Goal: Information Seeking & Learning: Learn about a topic

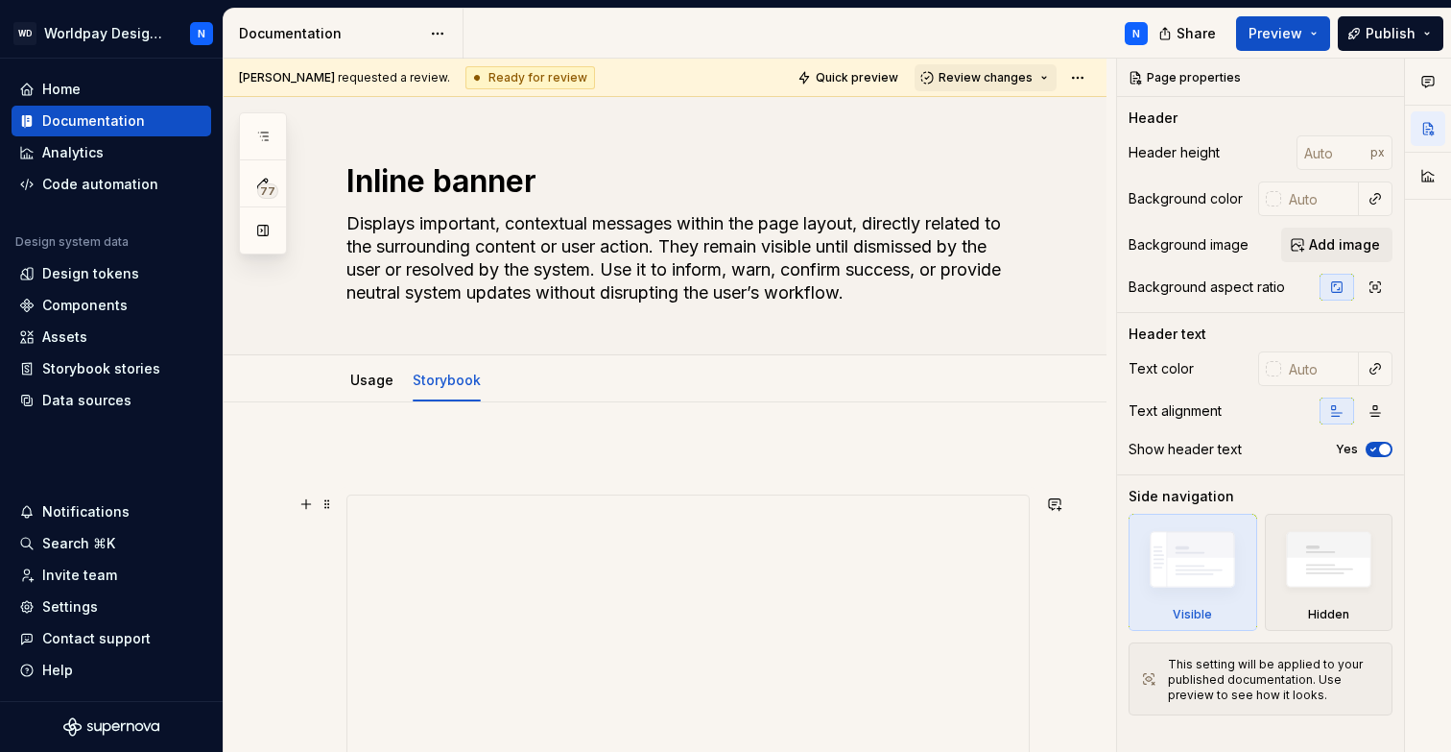
scroll to position [1690, 0]
type textarea "*"
click at [132, 371] on div "Storybook stories" at bounding box center [101, 368] width 118 height 19
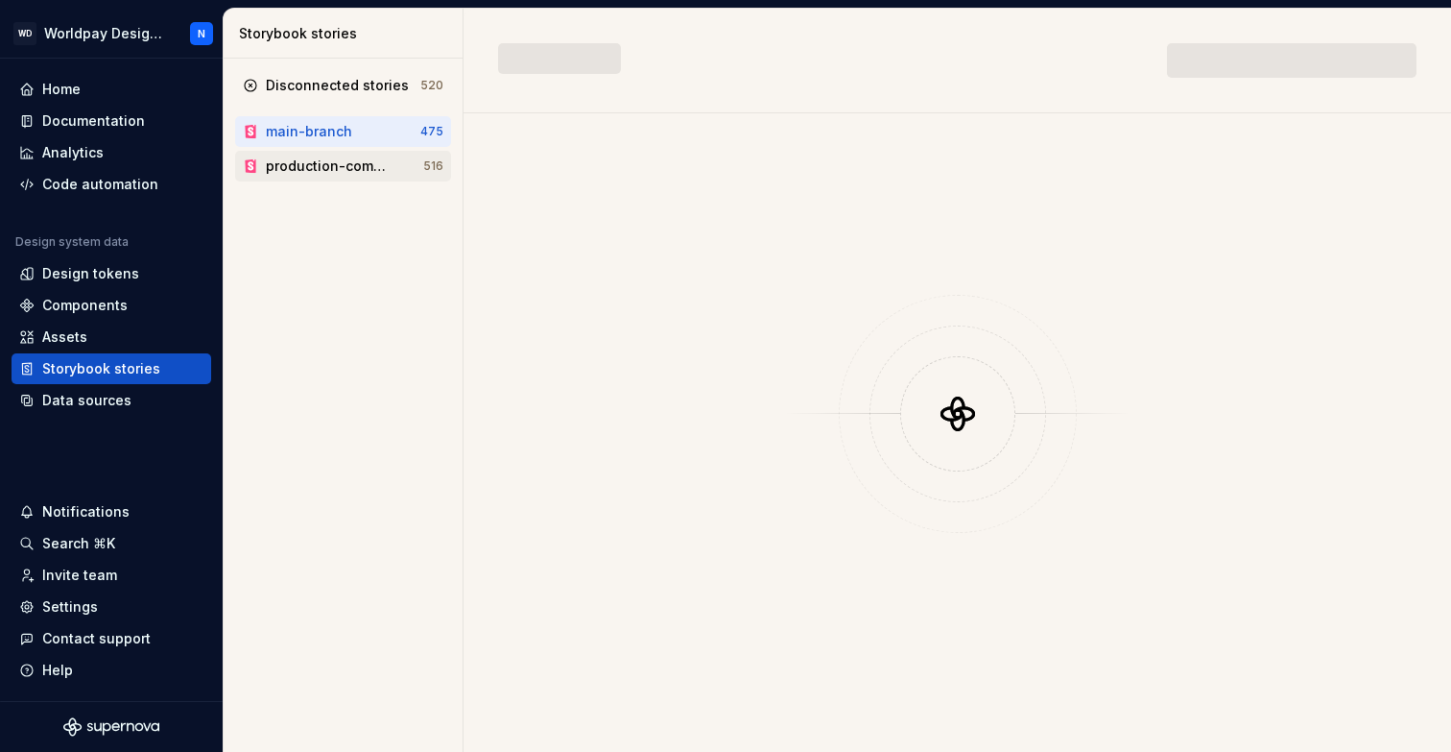
click at [358, 173] on div "production-components" at bounding box center [329, 165] width 126 height 19
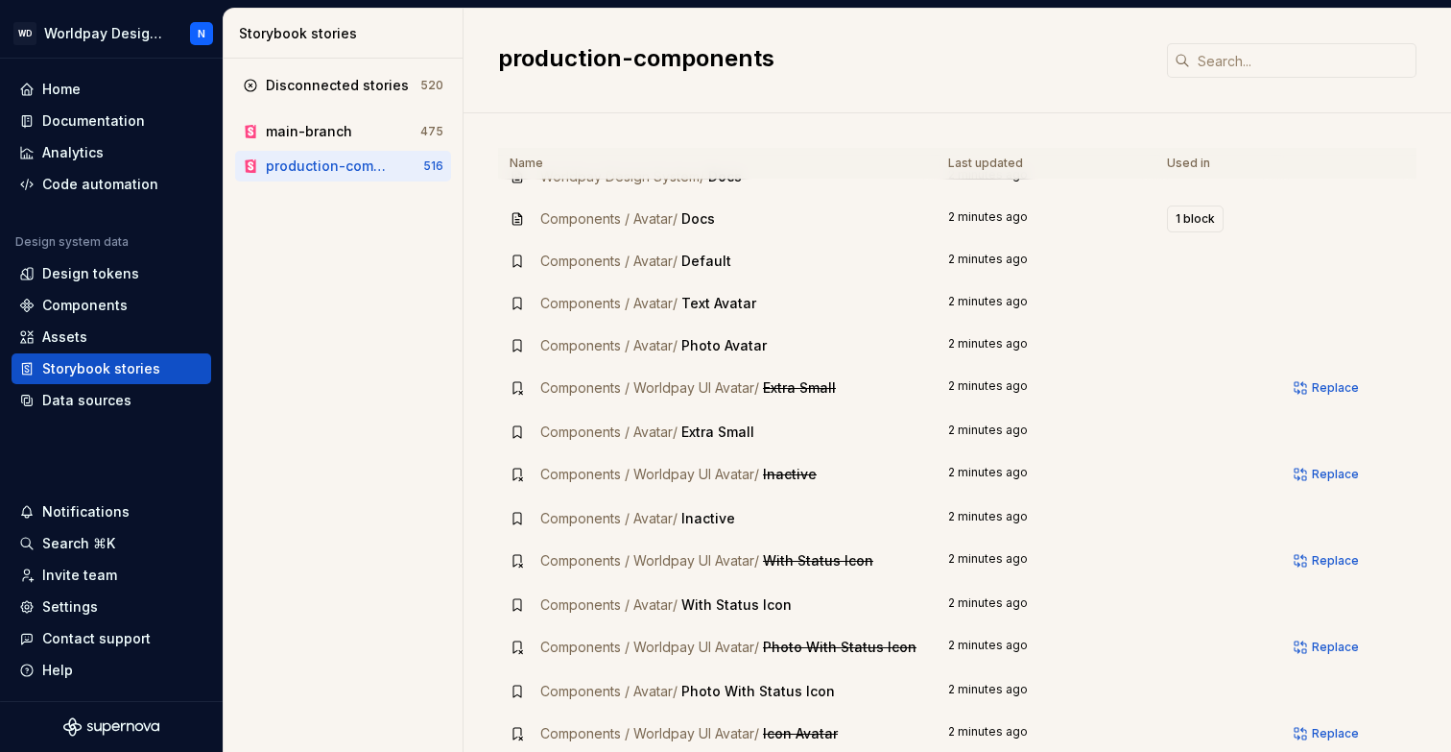
scroll to position [26, 0]
click at [1346, 389] on span "Replace" at bounding box center [1335, 385] width 47 height 15
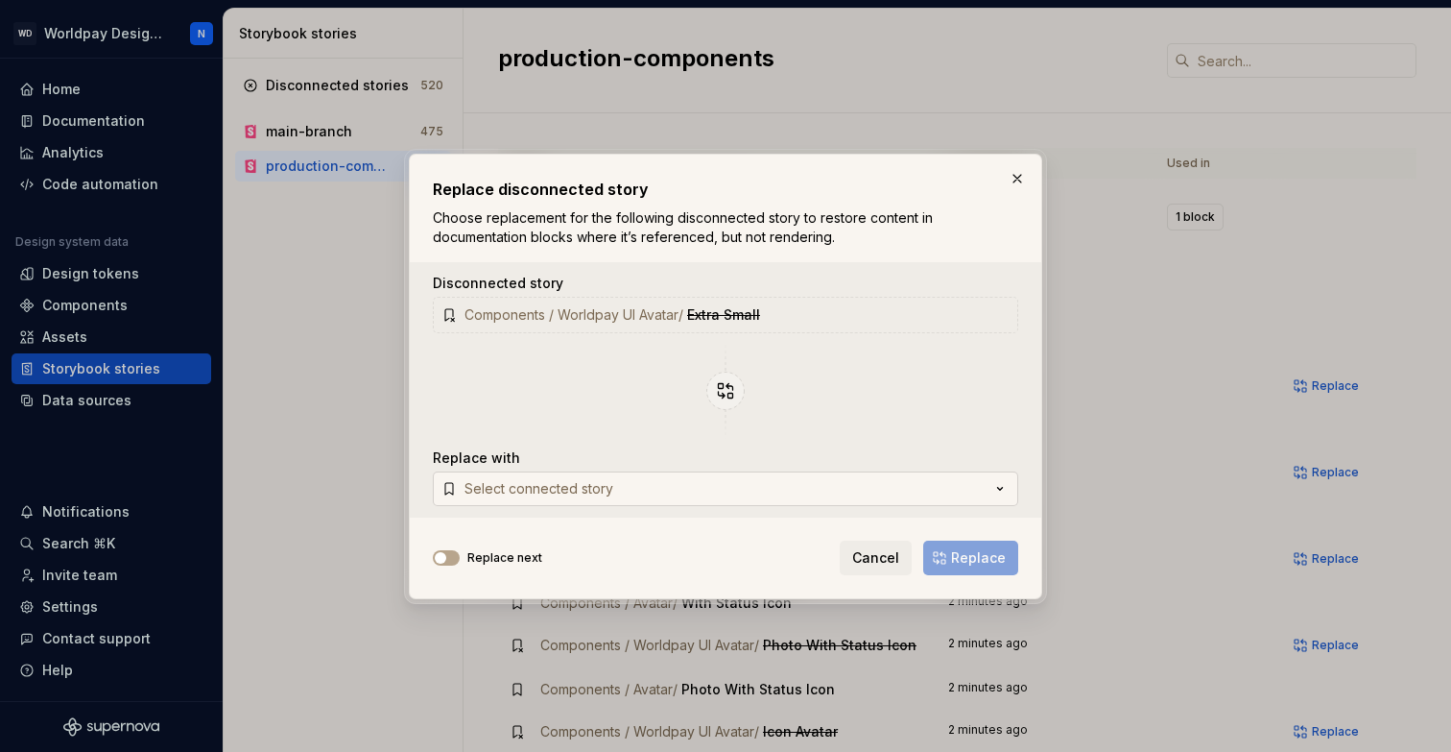
click at [804, 484] on button "Select connected story" at bounding box center [726, 488] width 586 height 35
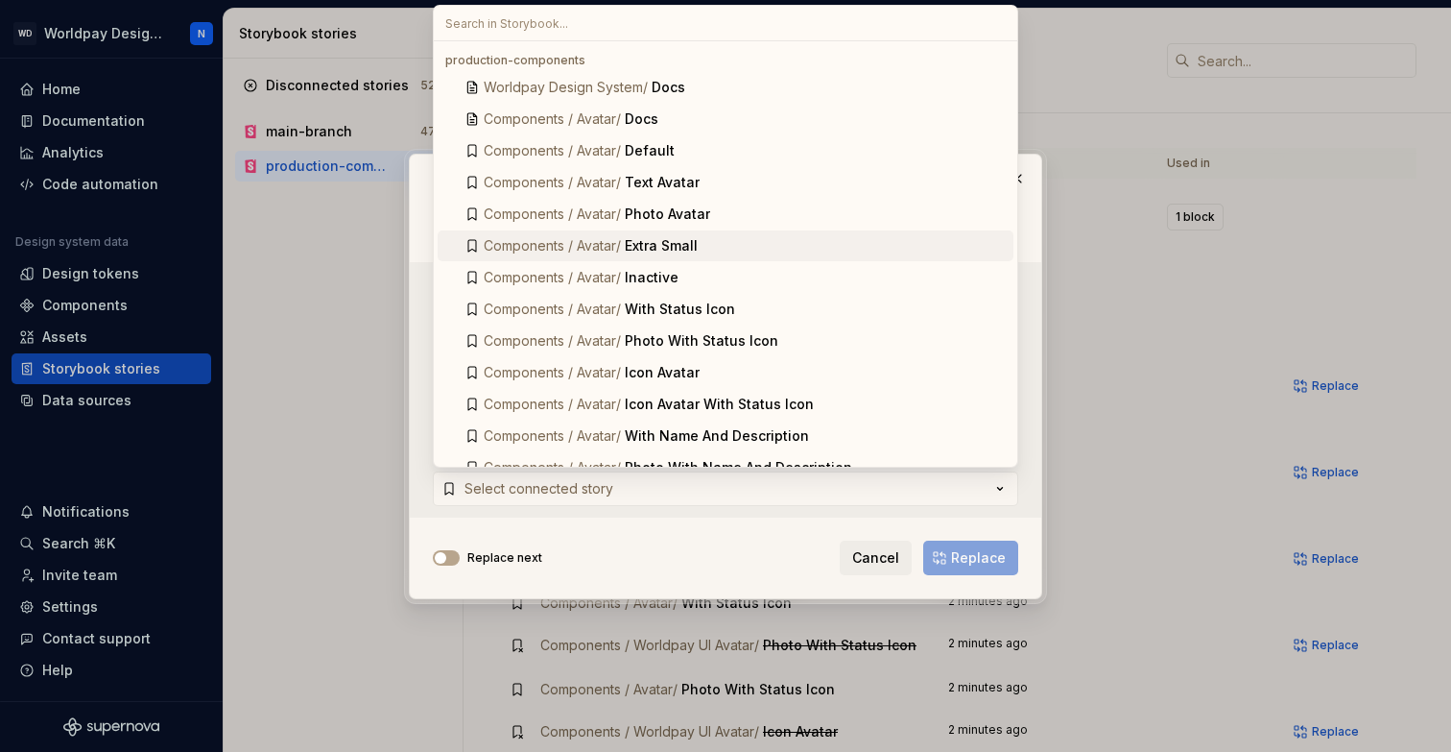
click at [729, 248] on div "Extra Small" at bounding box center [815, 245] width 381 height 19
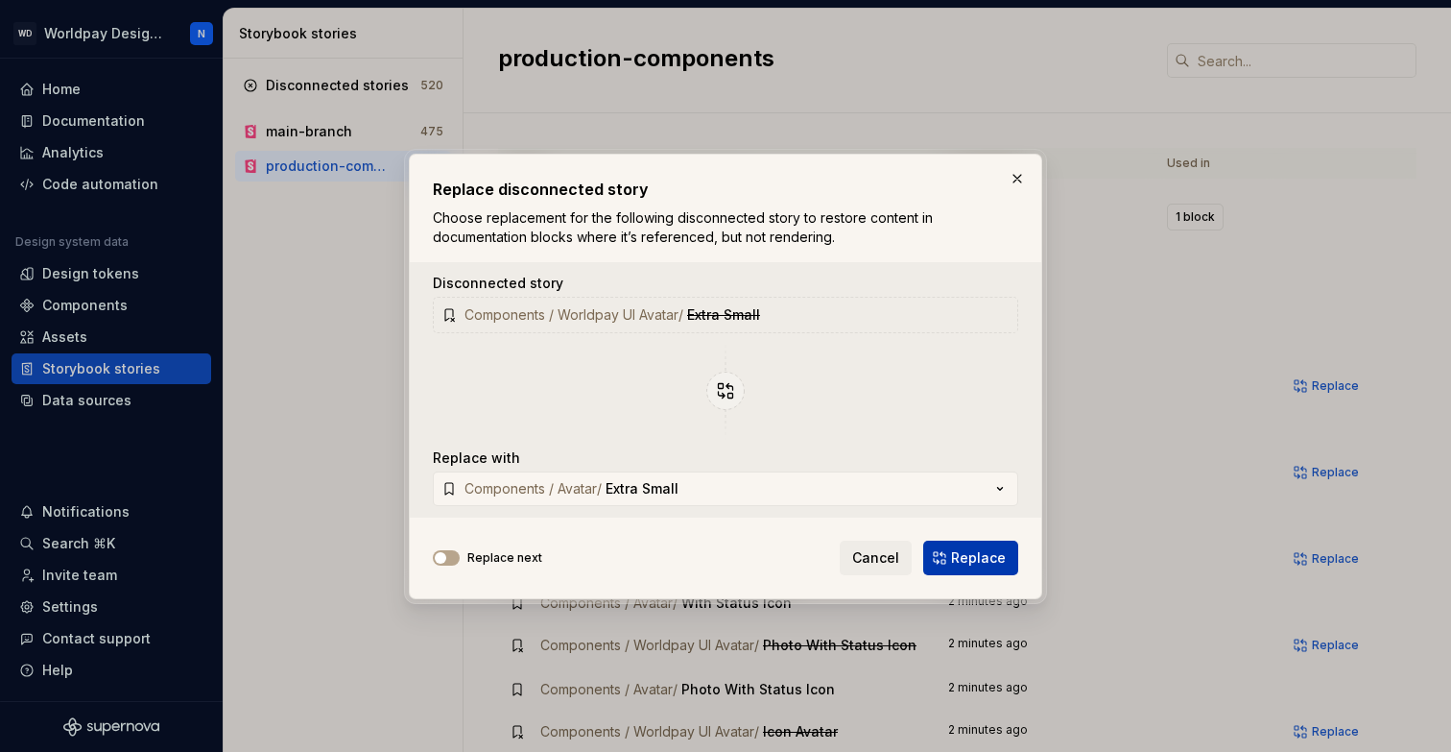
click at [975, 557] on span "Replace" at bounding box center [978, 557] width 55 height 19
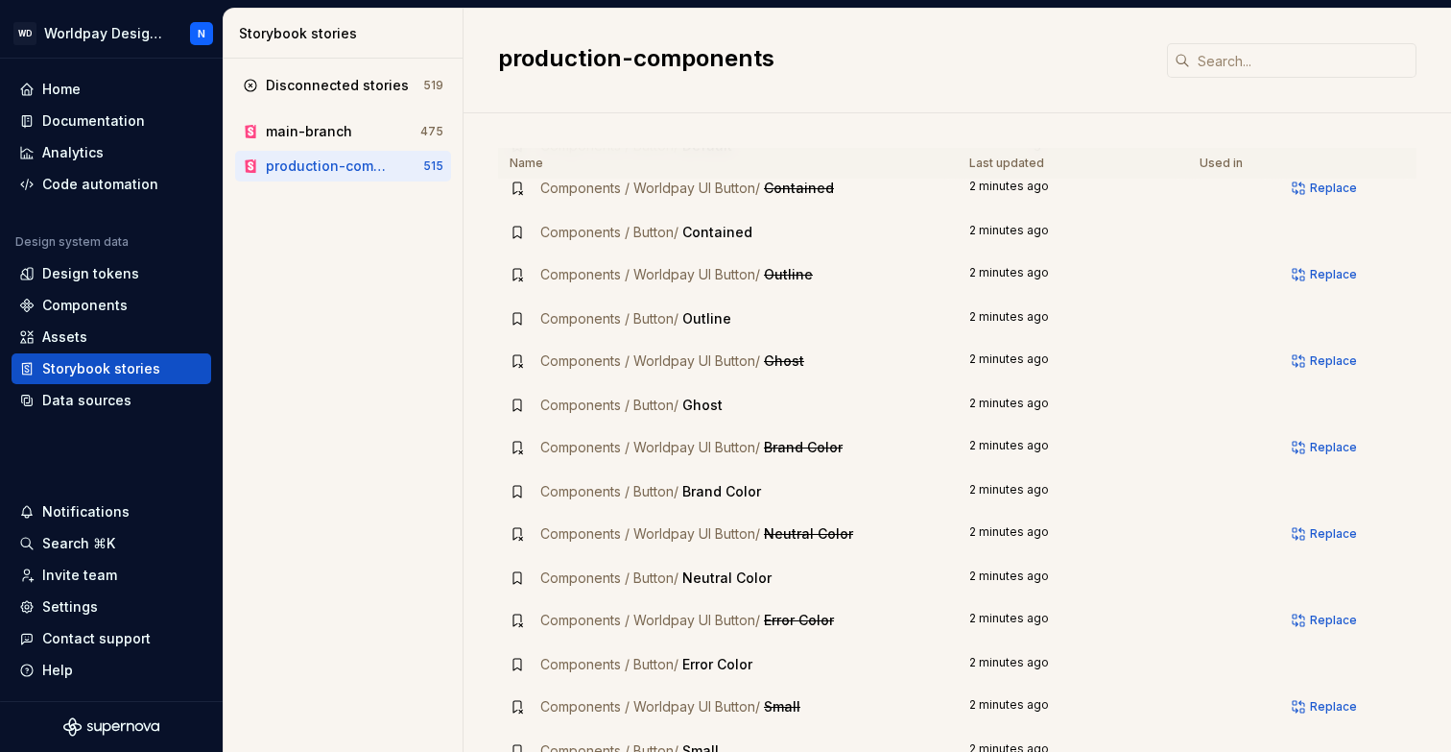
scroll to position [1729, 0]
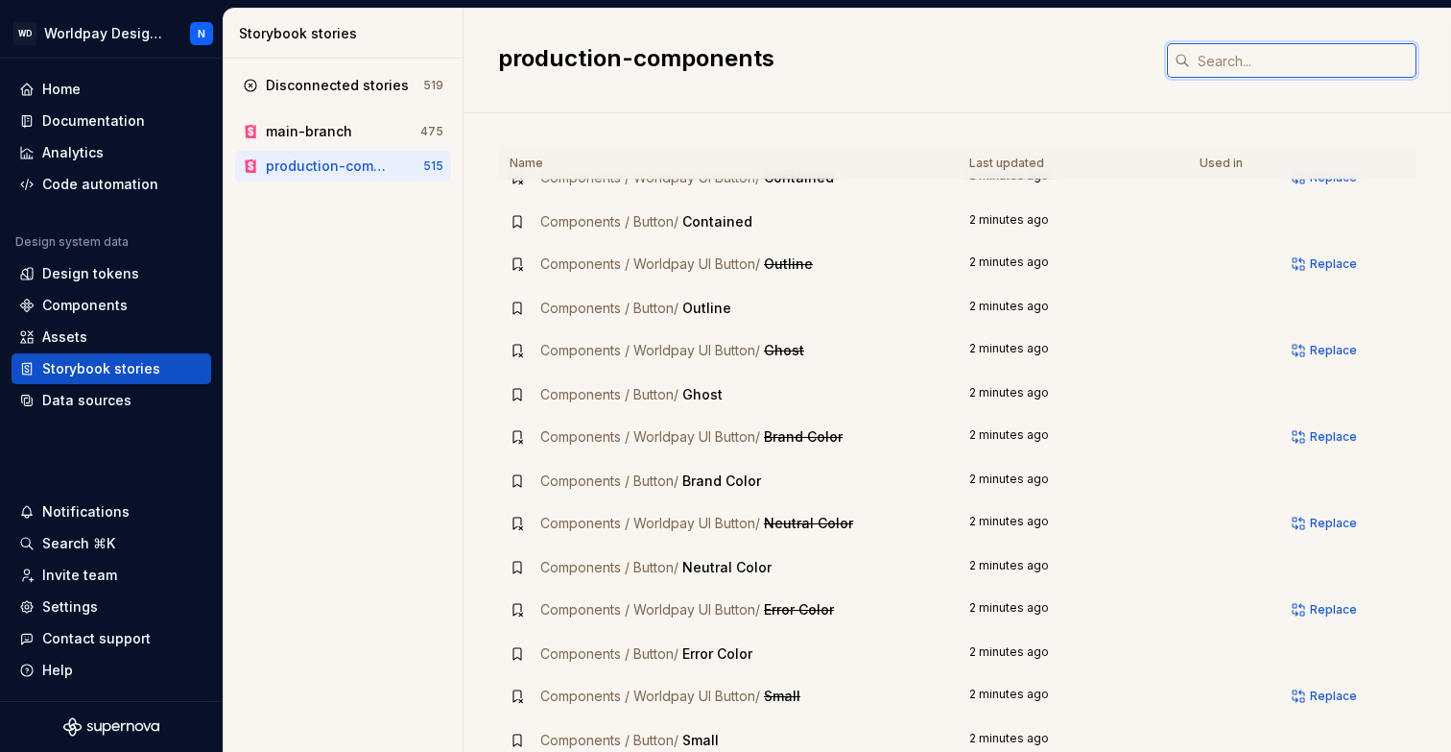
click at [1295, 60] on input "text" at bounding box center [1303, 60] width 227 height 35
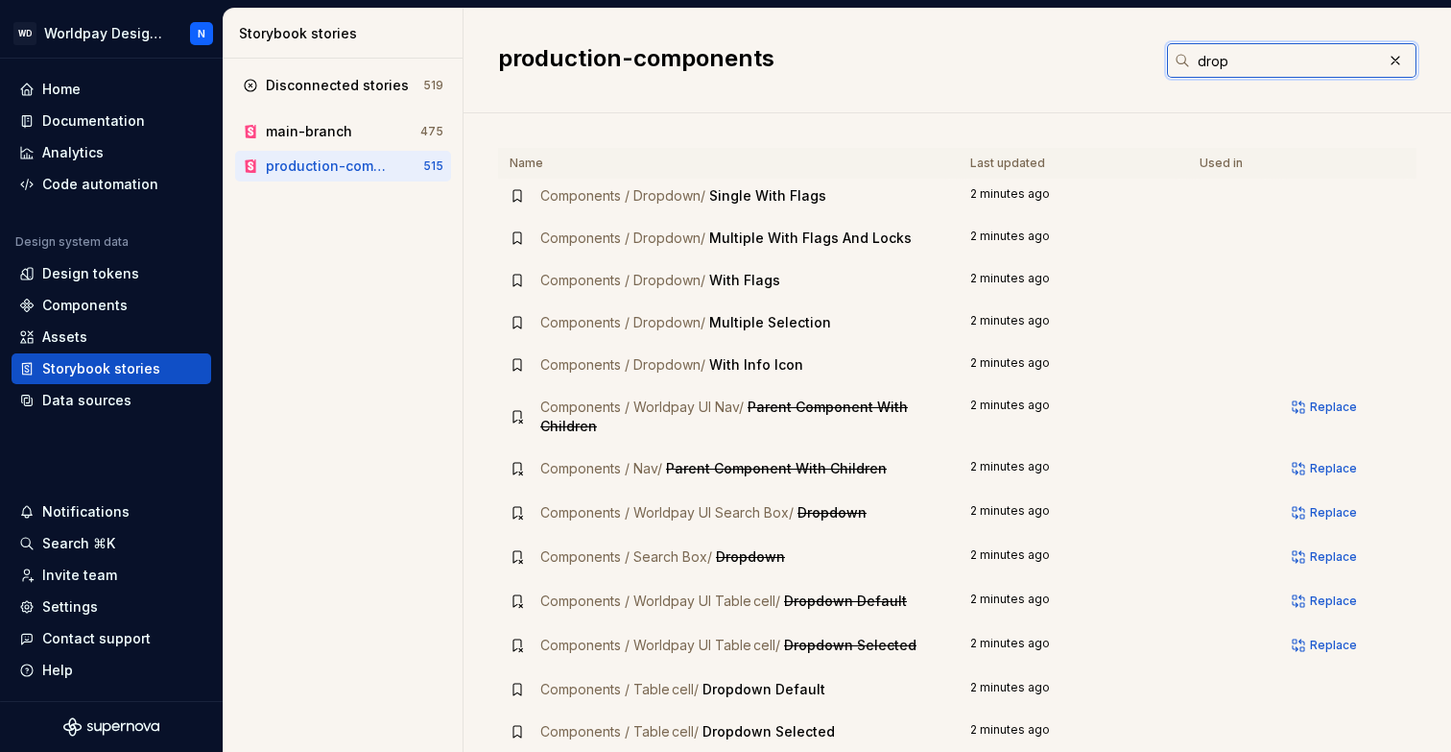
scroll to position [0, 0]
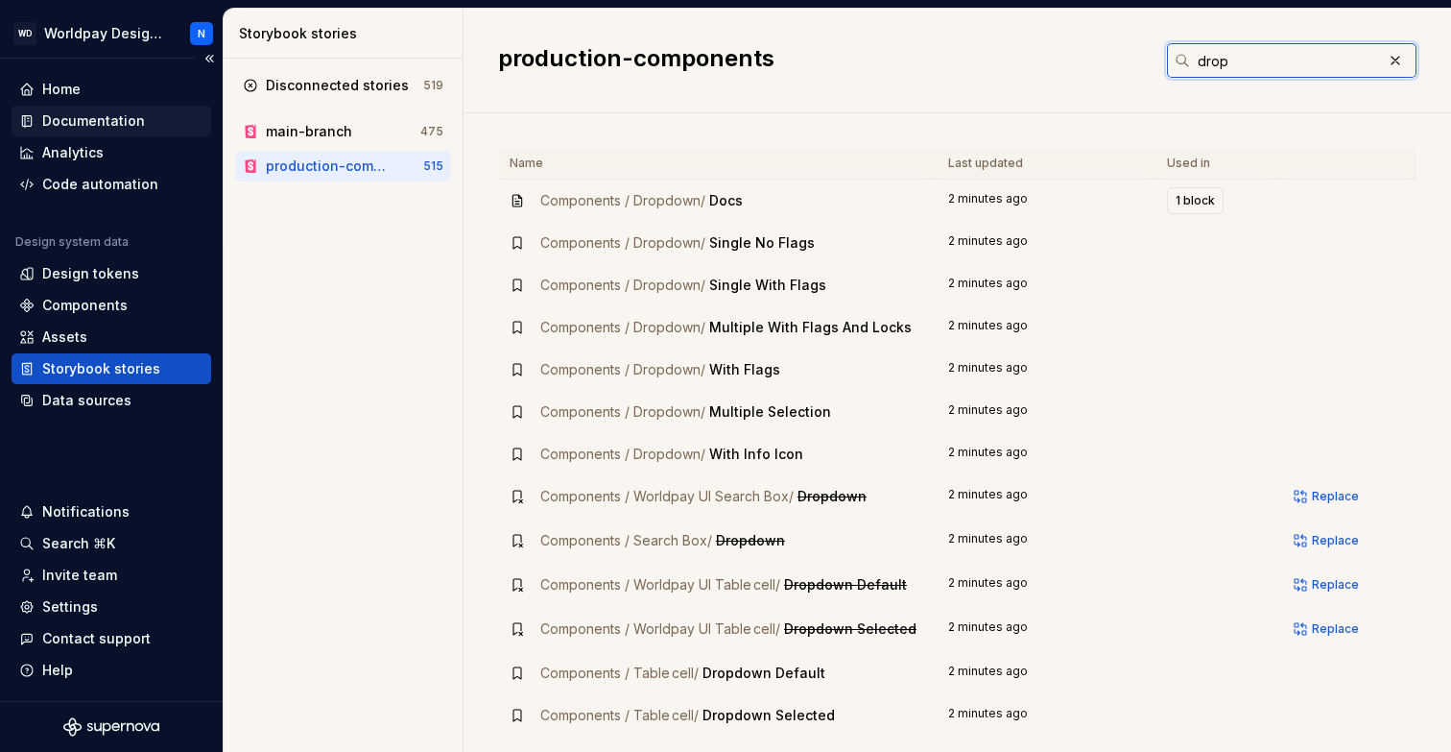
type input "drop"
click at [106, 117] on div "Documentation" at bounding box center [93, 120] width 103 height 19
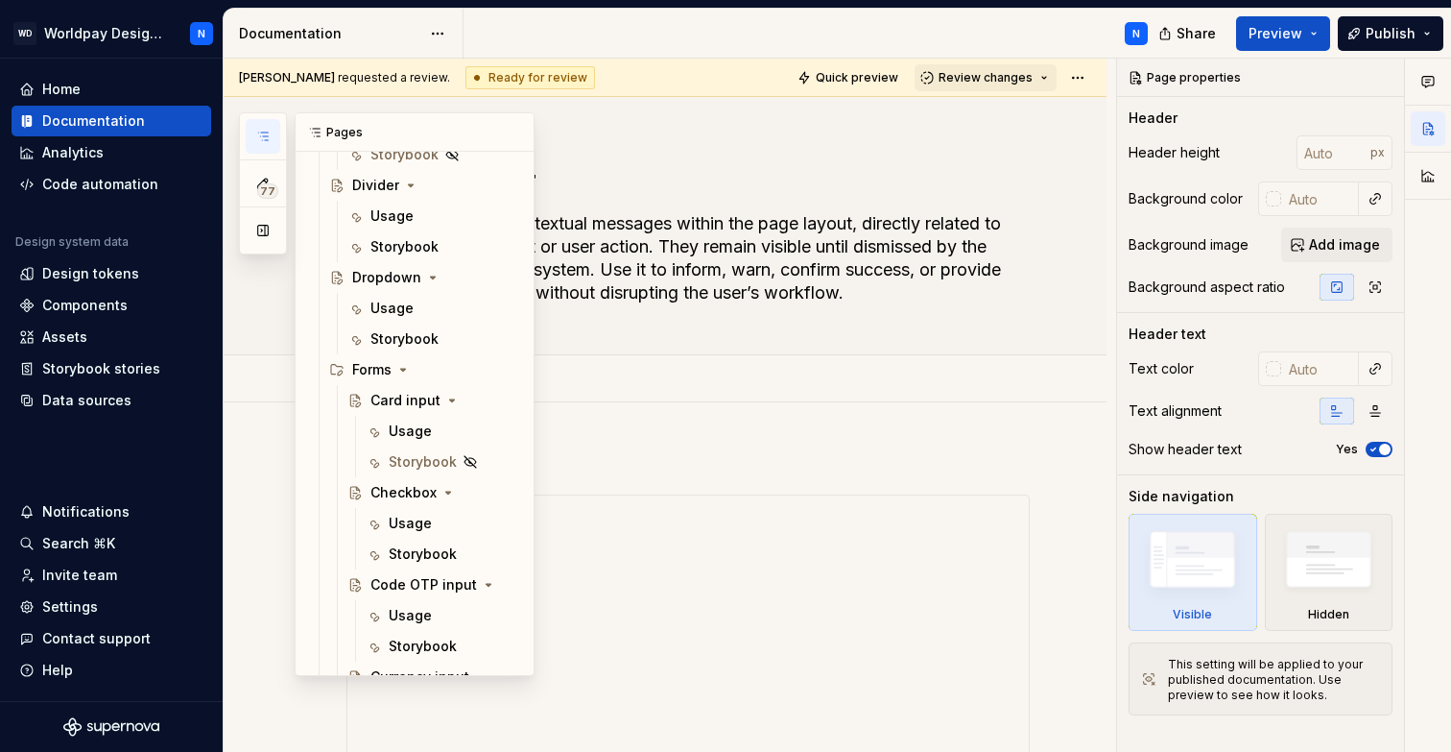
scroll to position [1266, 0]
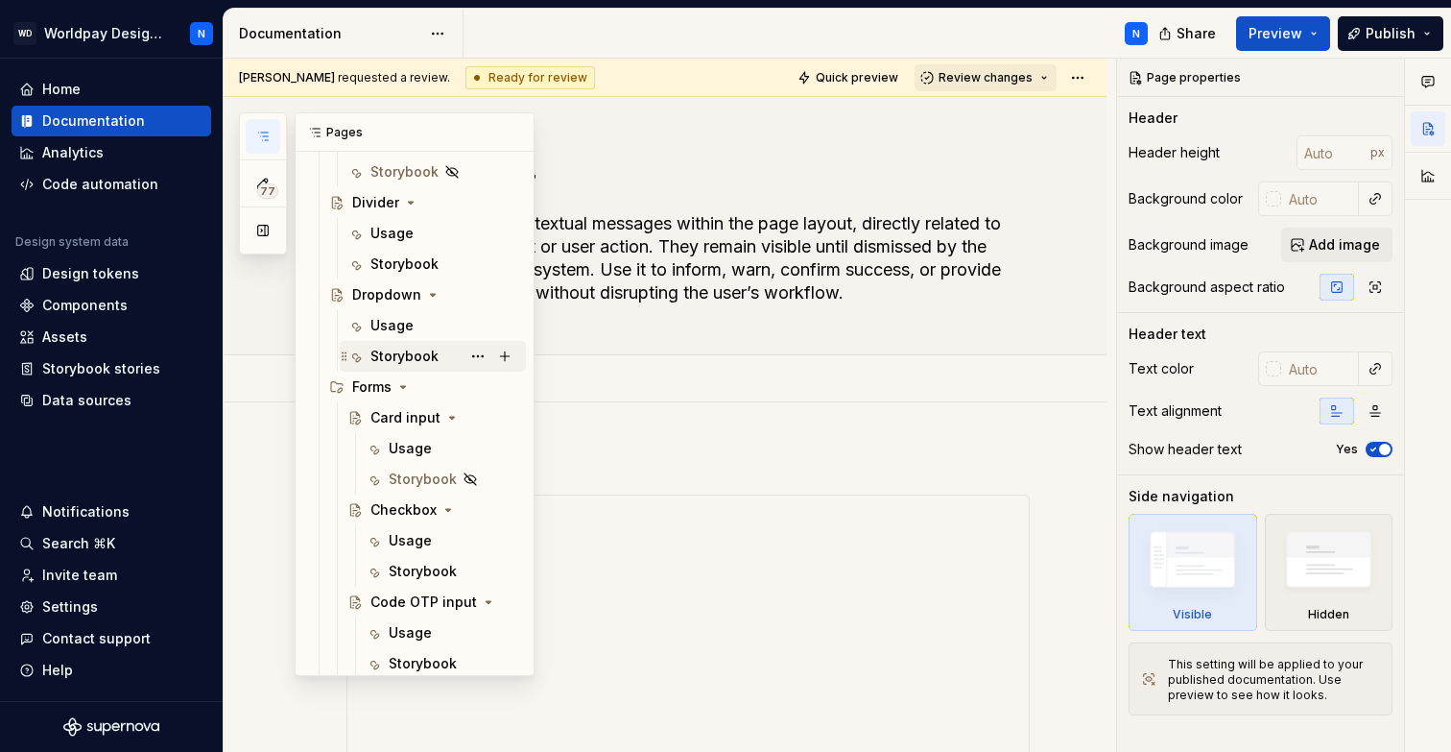
click at [419, 356] on div "Storybook" at bounding box center [405, 356] width 68 height 19
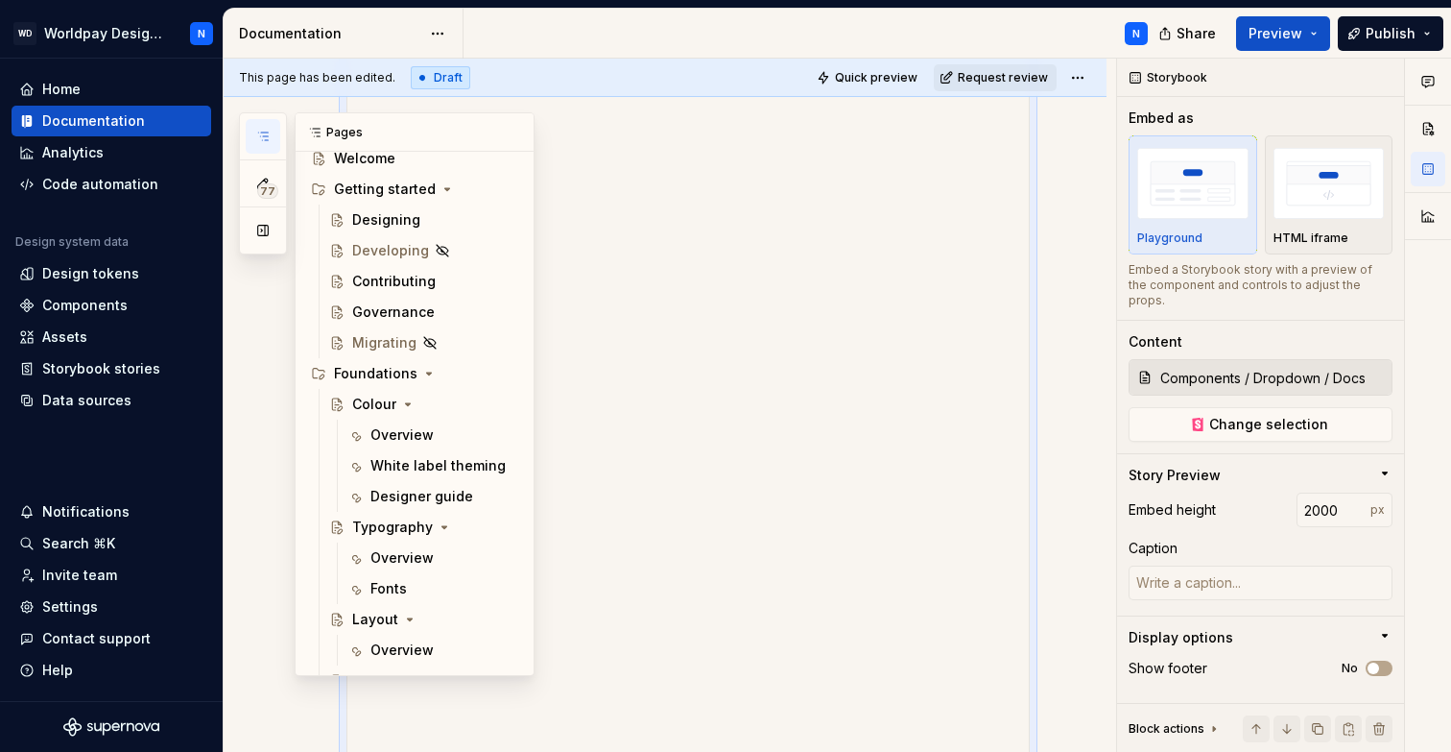
scroll to position [34, 0]
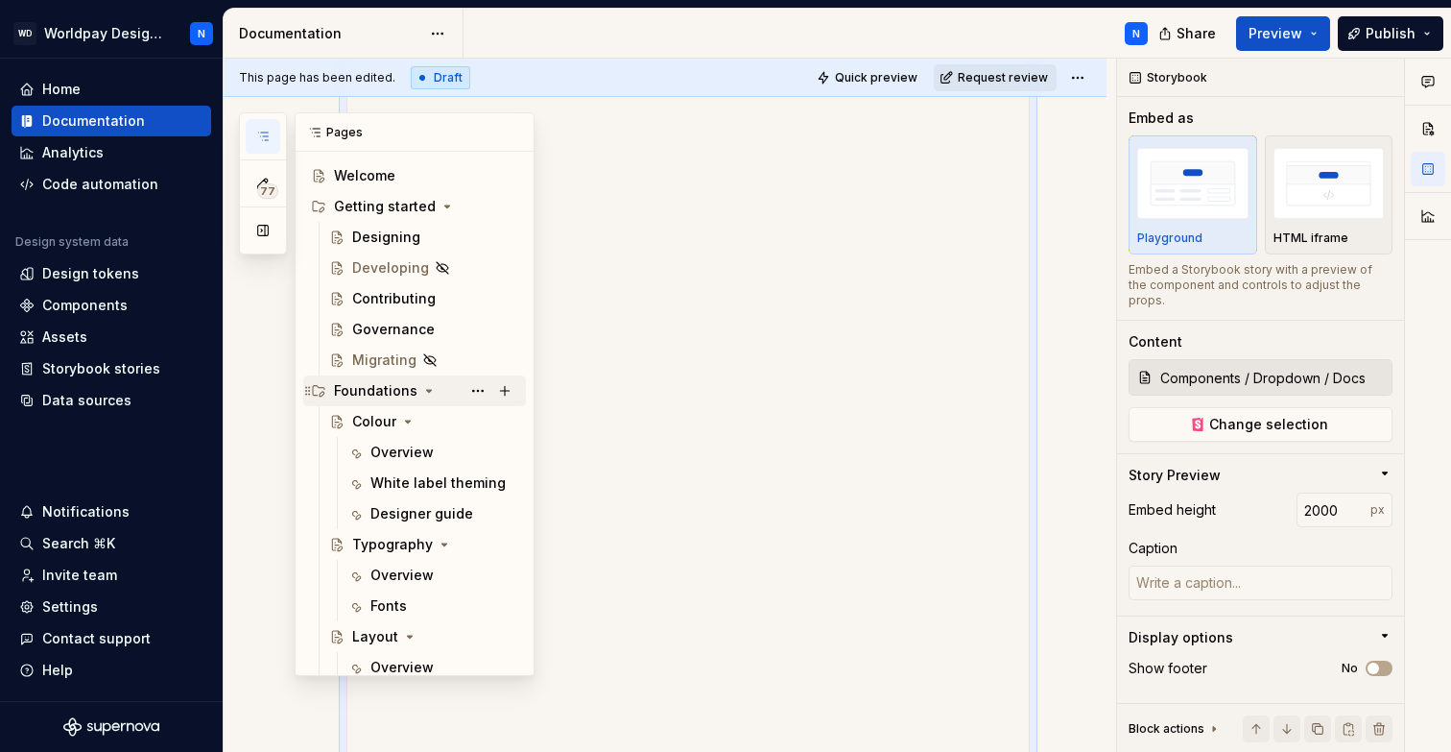
click at [421, 387] on icon "Page tree" at bounding box center [428, 390] width 15 height 15
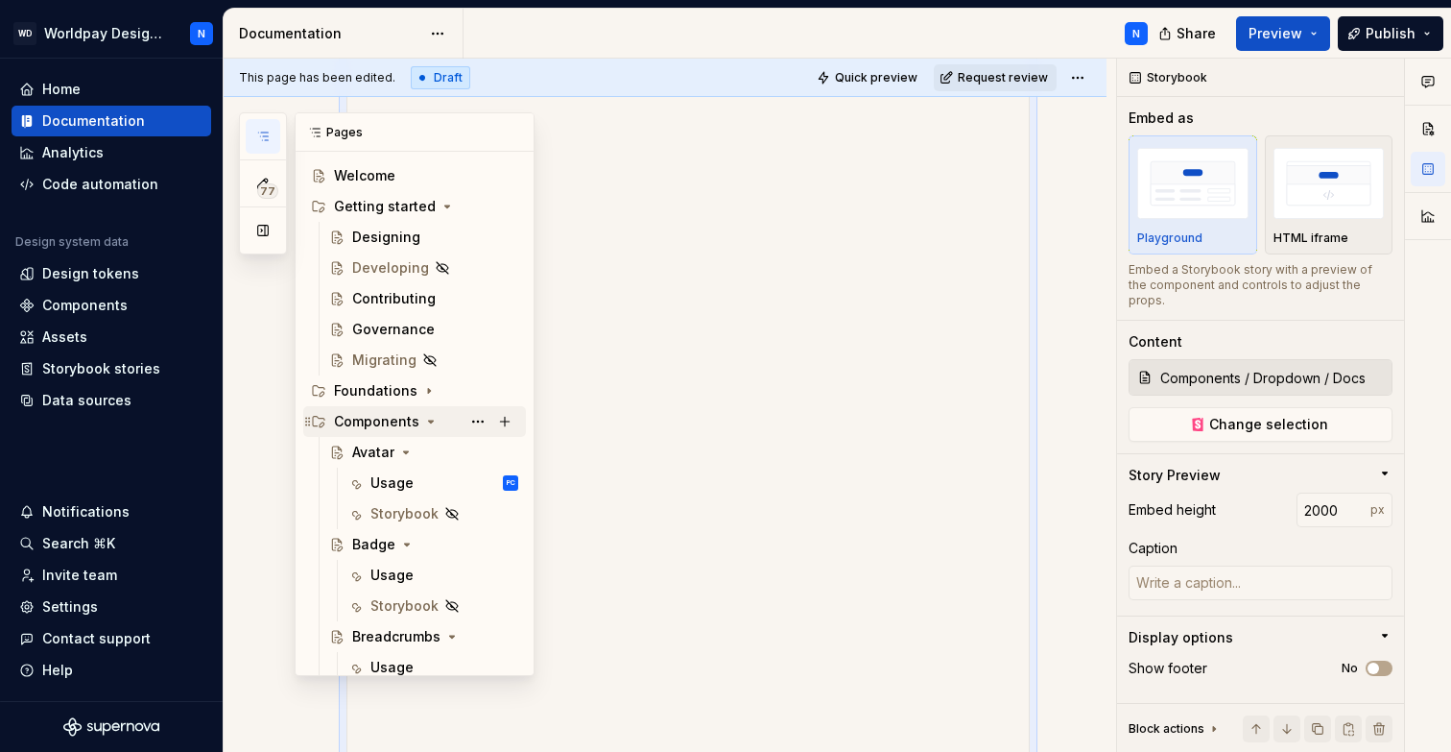
click at [425, 422] on icon "Page tree" at bounding box center [430, 421] width 15 height 15
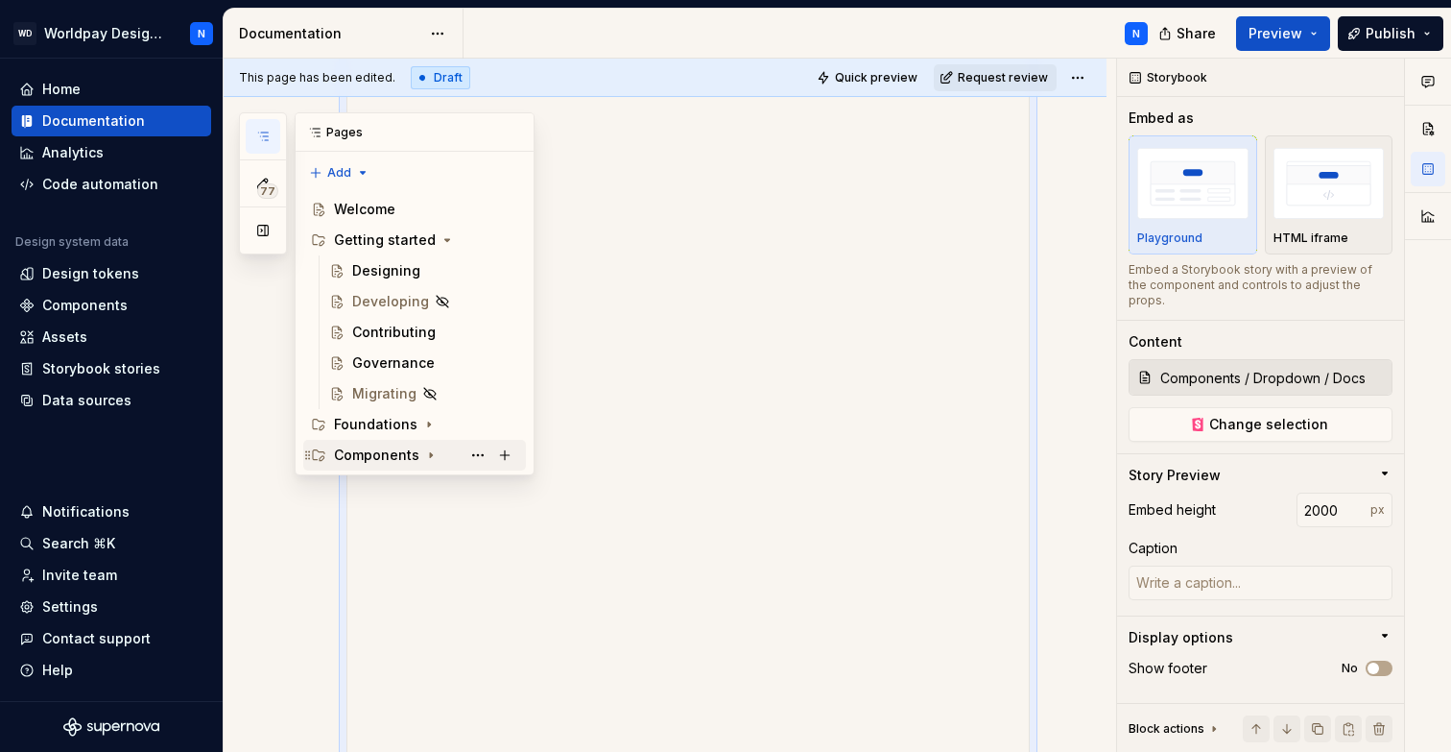
scroll to position [0, 0]
click at [423, 456] on icon "Page tree" at bounding box center [430, 454] width 15 height 15
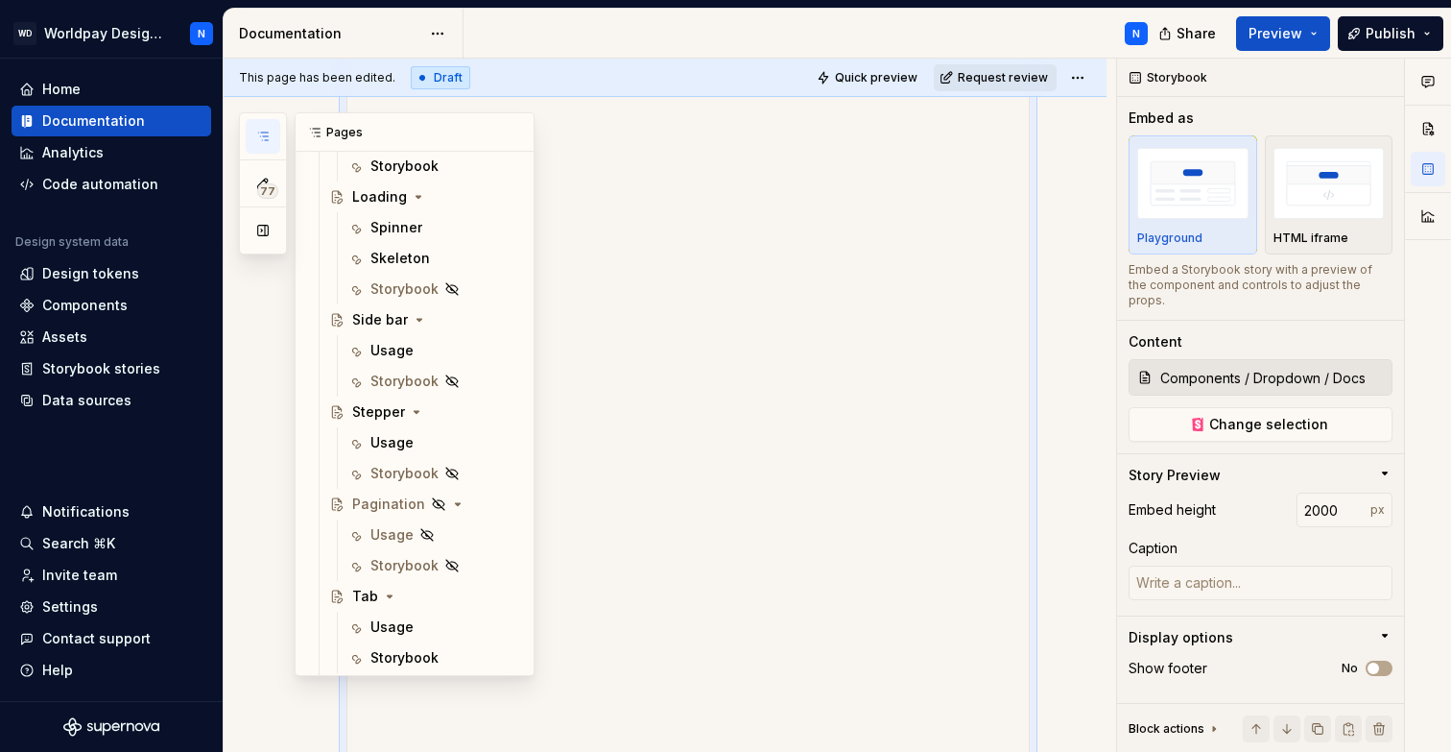
scroll to position [2440, 0]
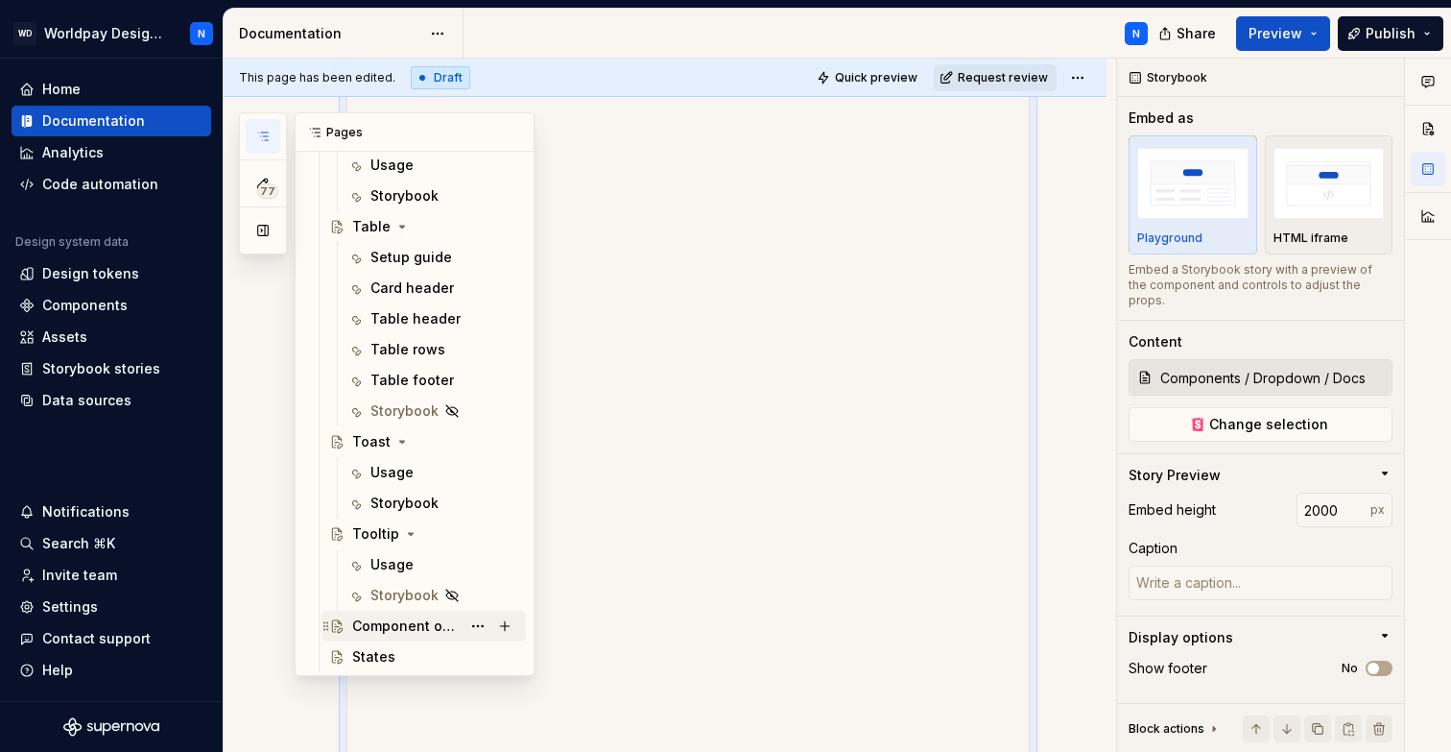
click at [412, 624] on div "Component overview" at bounding box center [406, 625] width 108 height 19
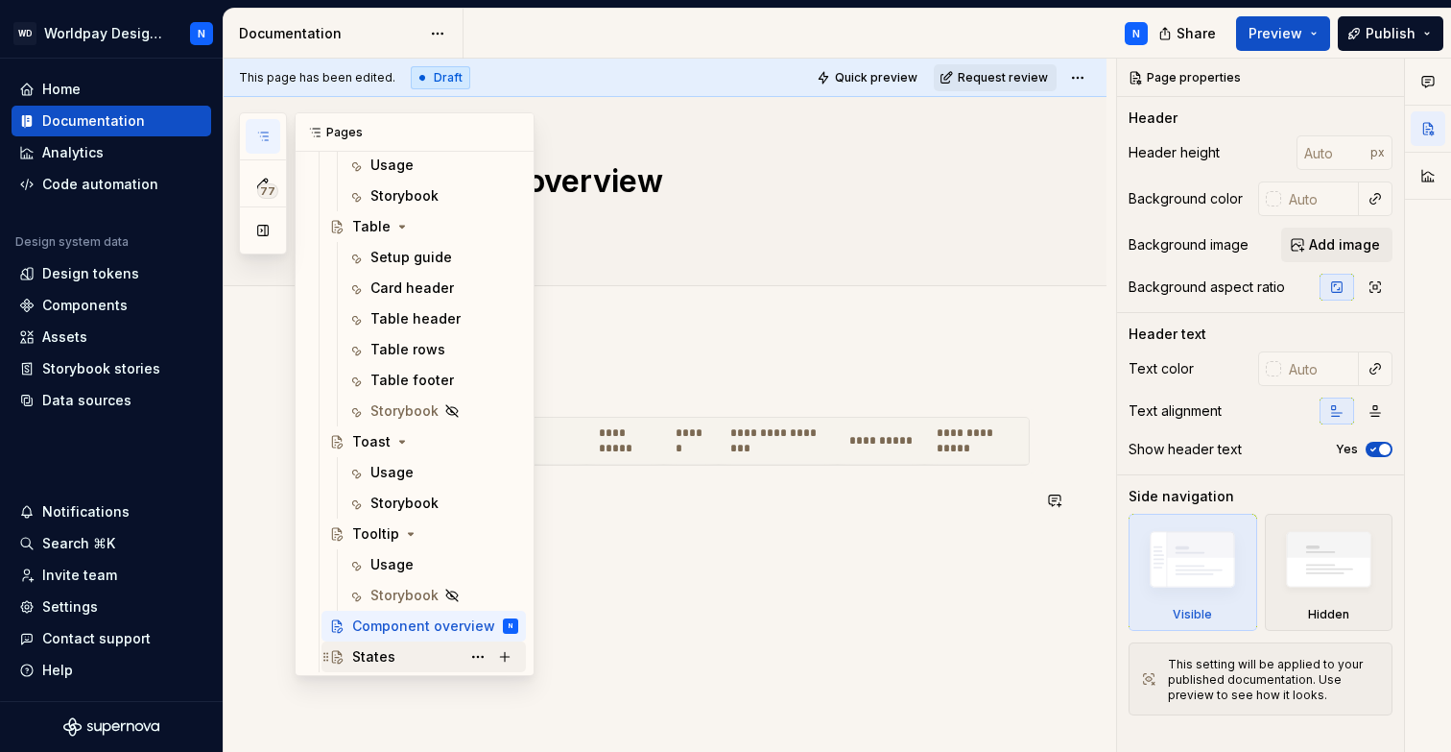
click at [396, 657] on div "States" at bounding box center [435, 656] width 166 height 27
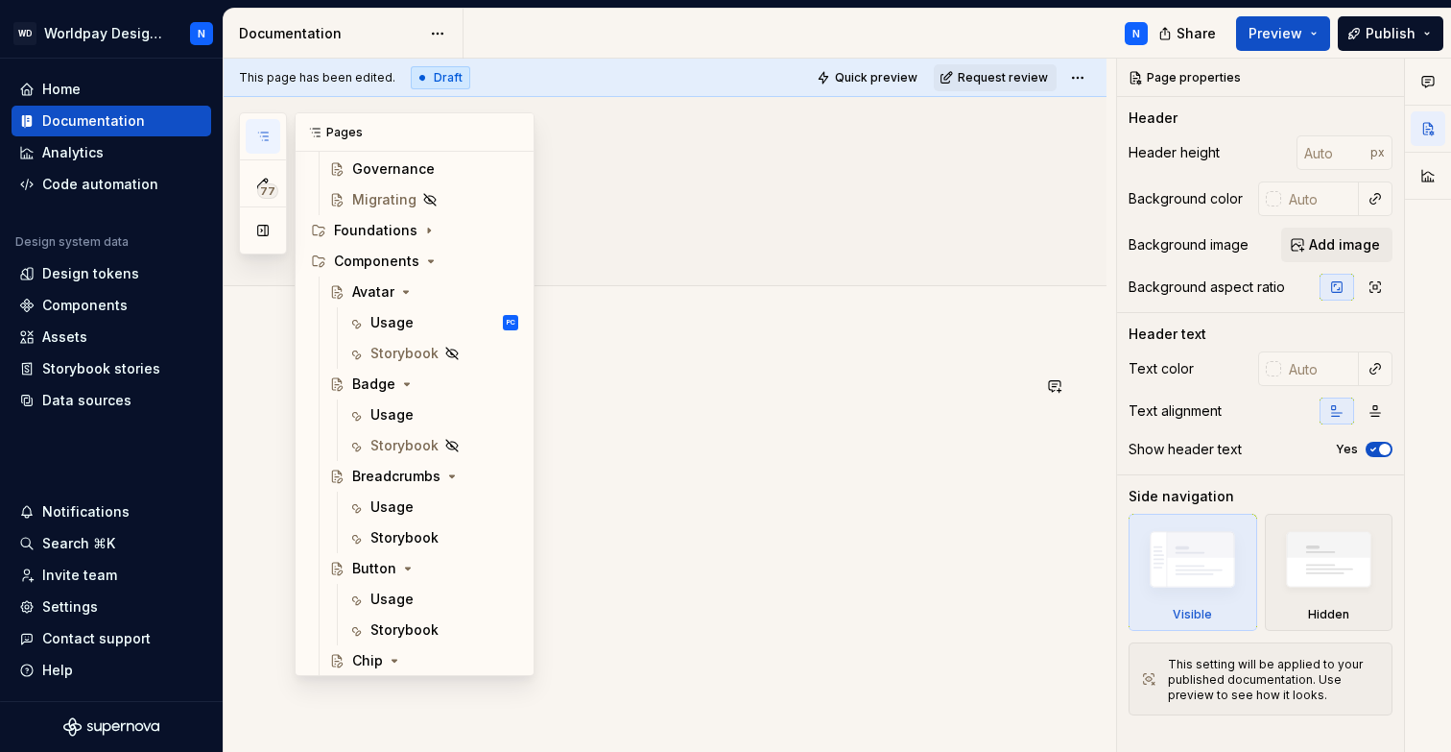
scroll to position [277, 0]
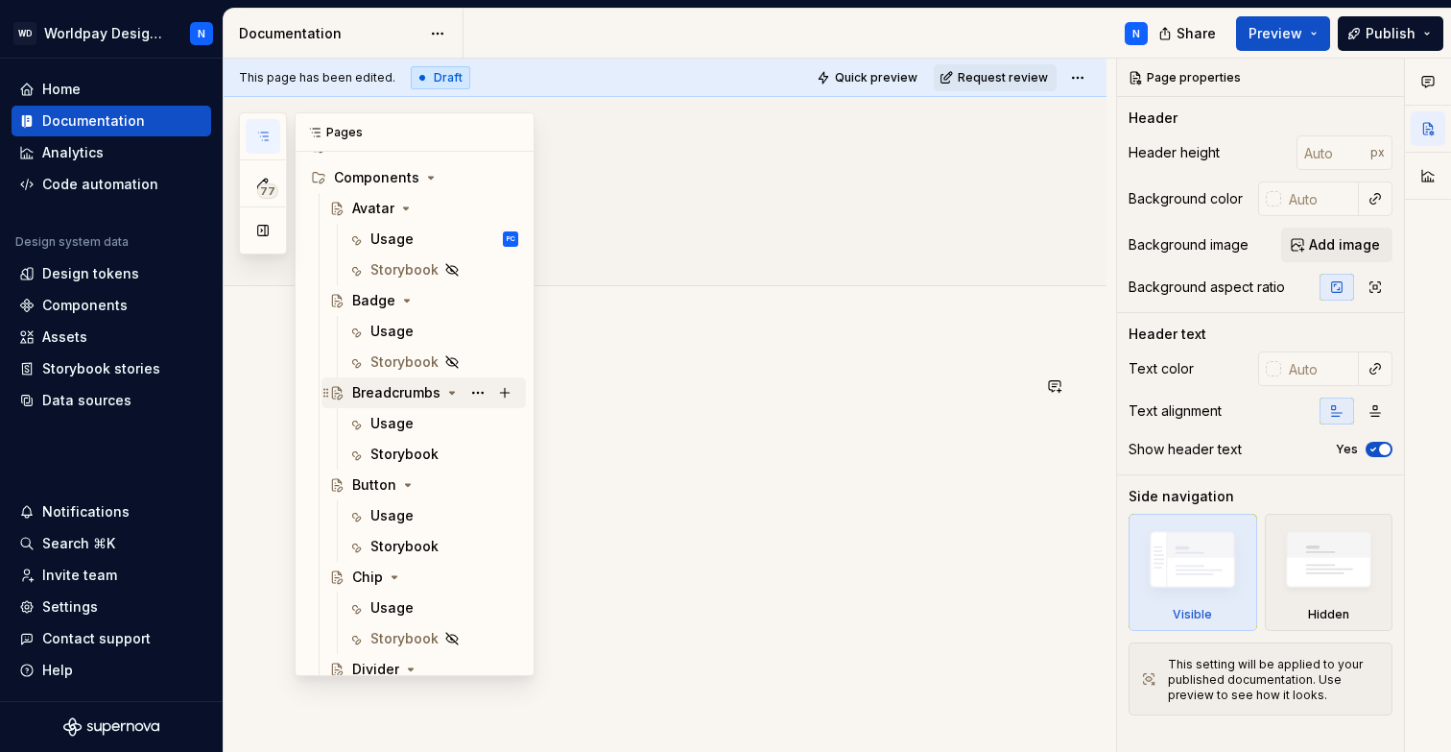
click at [400, 392] on div "Breadcrumbs" at bounding box center [396, 392] width 88 height 19
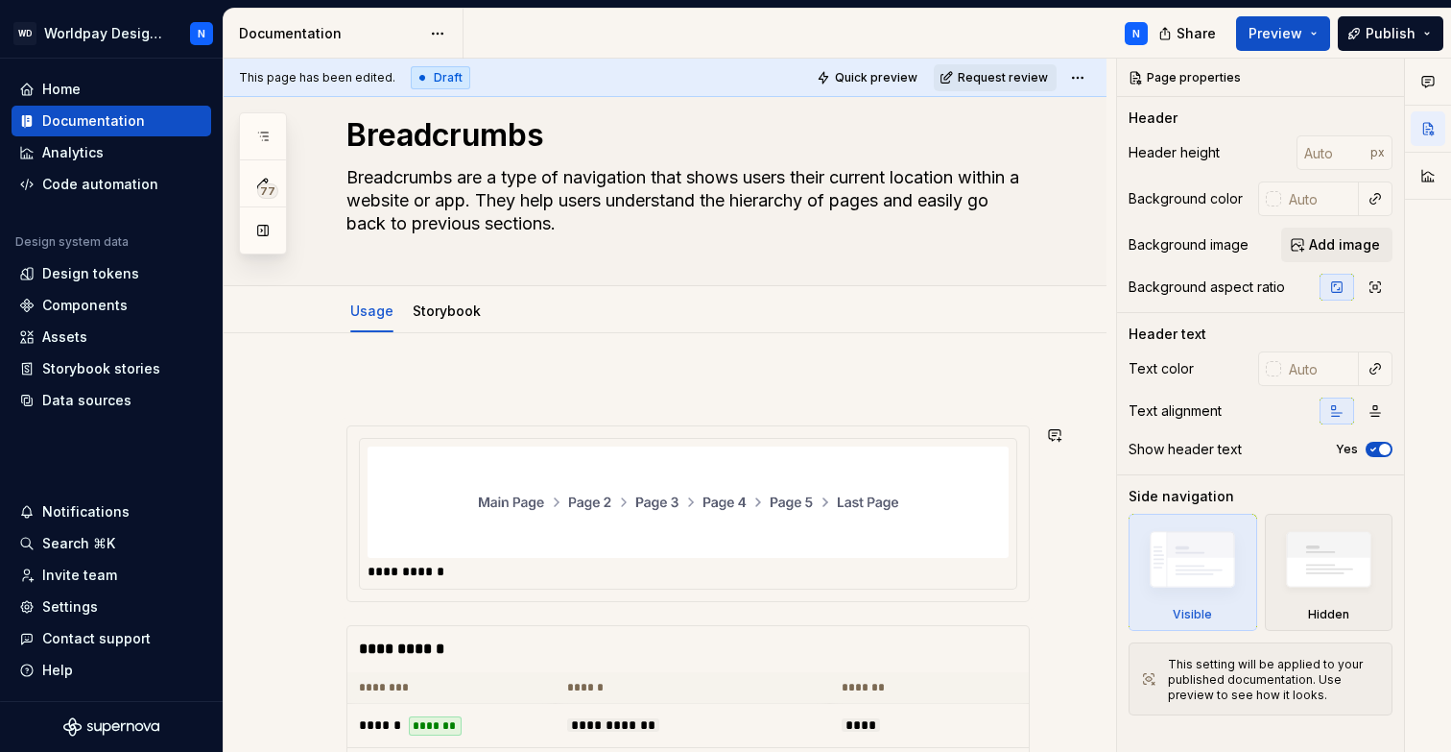
scroll to position [35, 0]
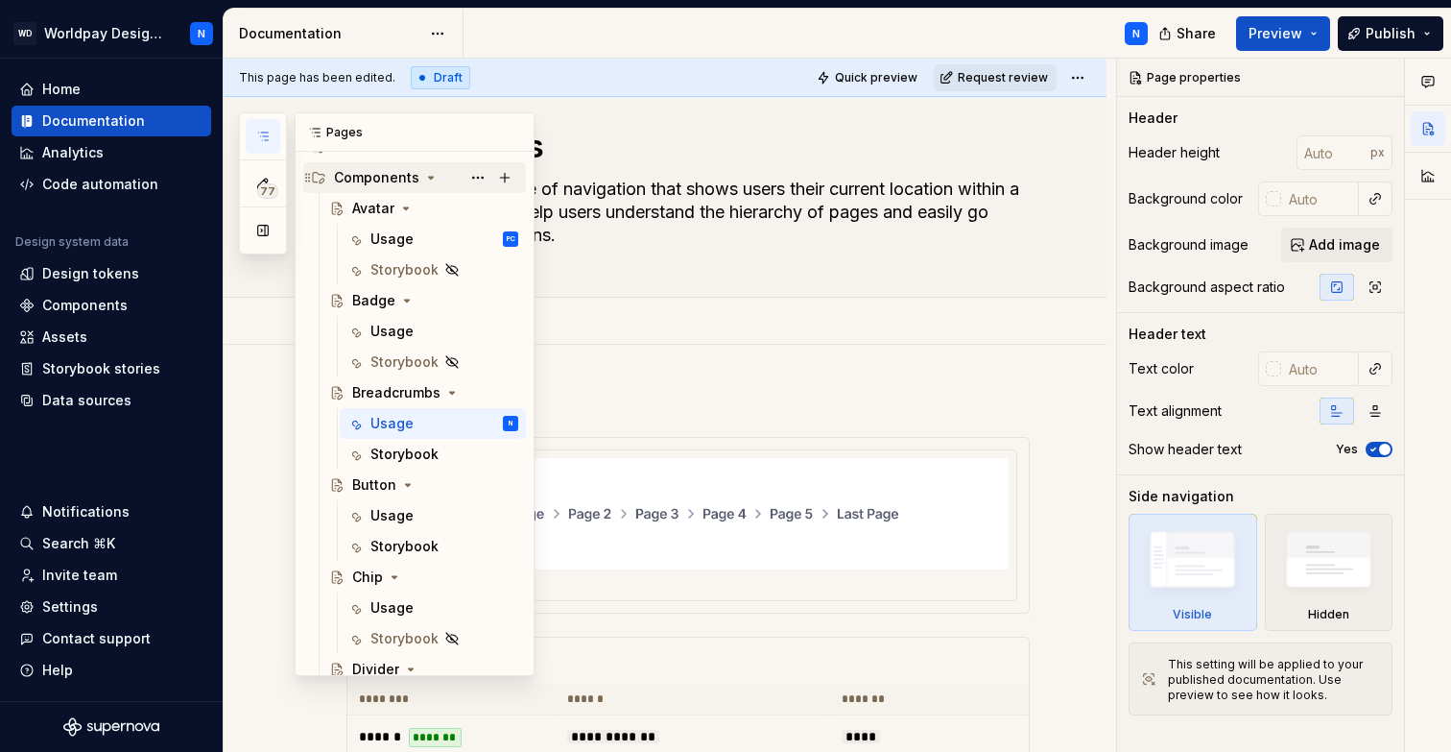
click at [431, 178] on icon "Page tree" at bounding box center [430, 177] width 15 height 15
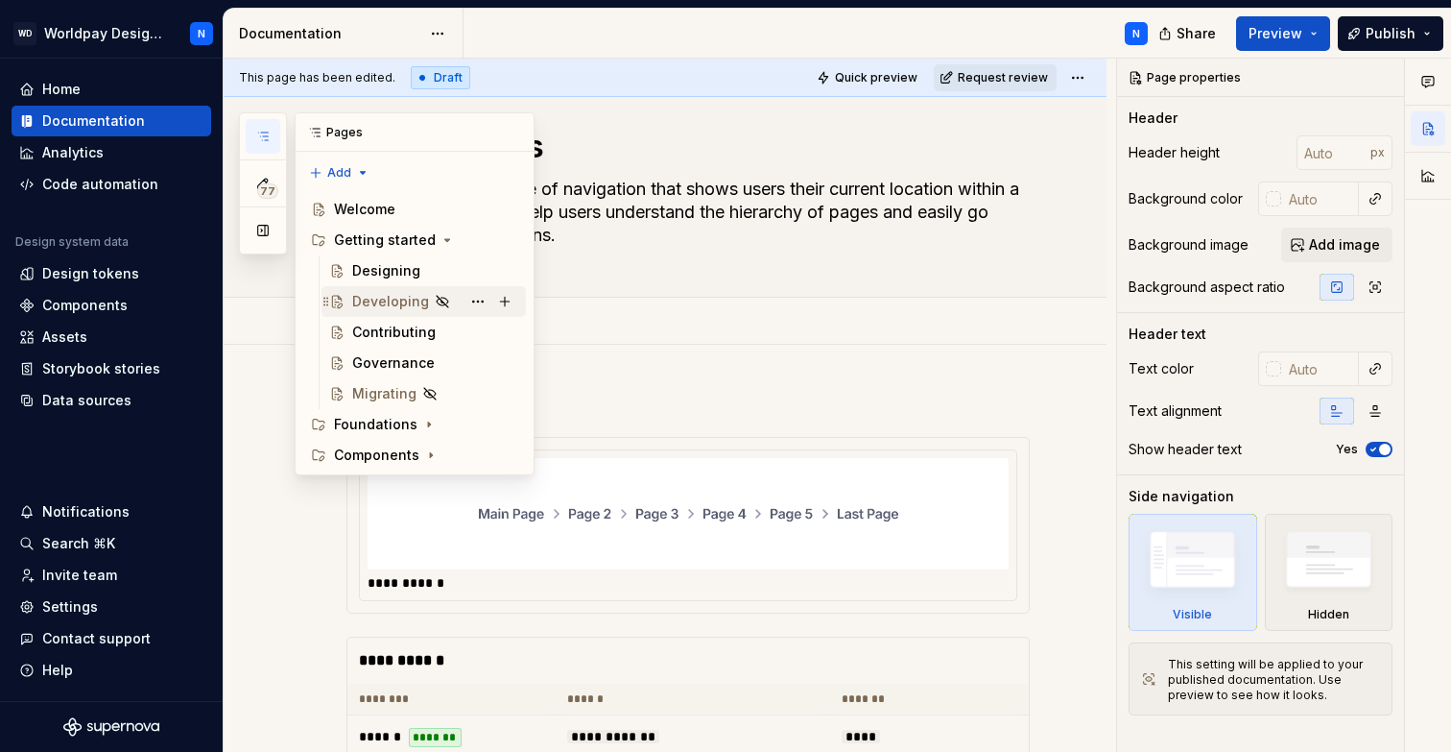
click at [394, 302] on div "Developing" at bounding box center [390, 301] width 77 height 19
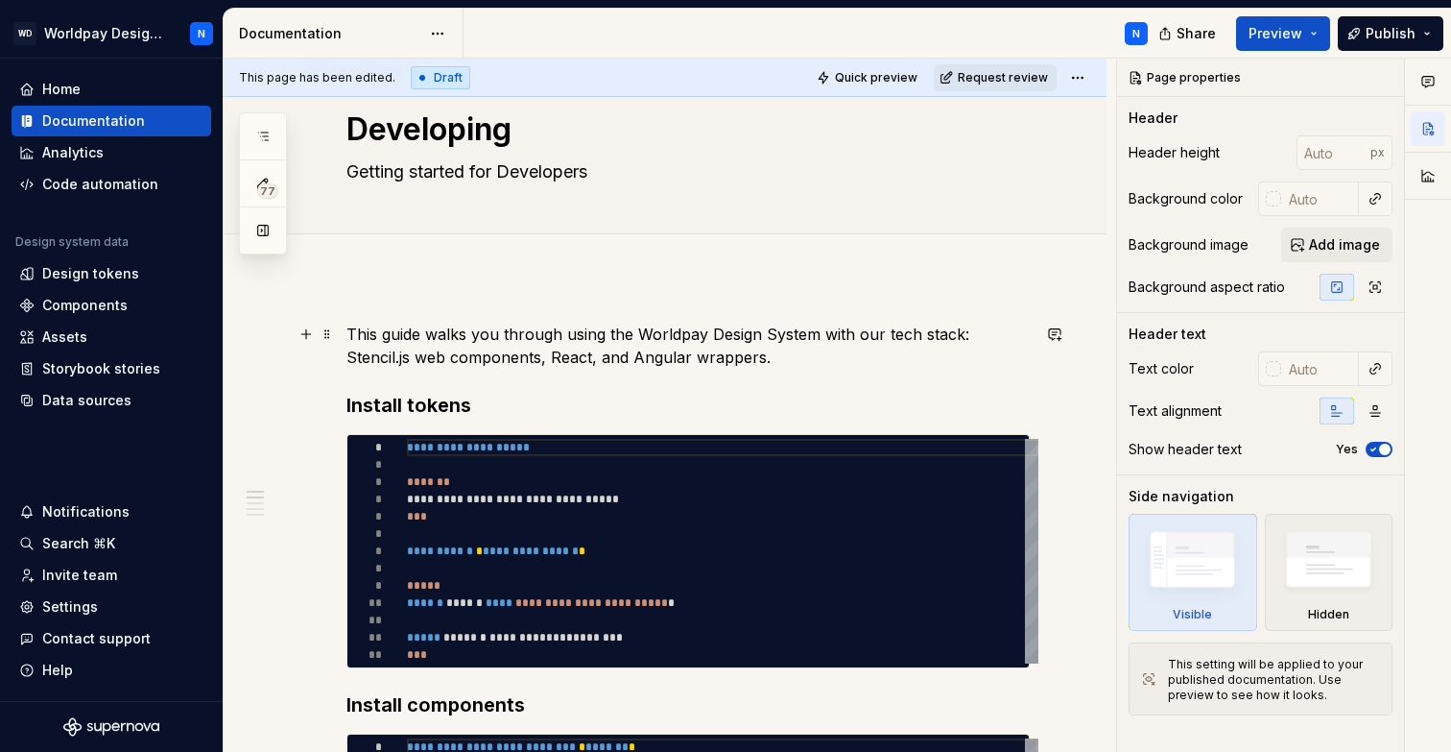
scroll to position [54, 0]
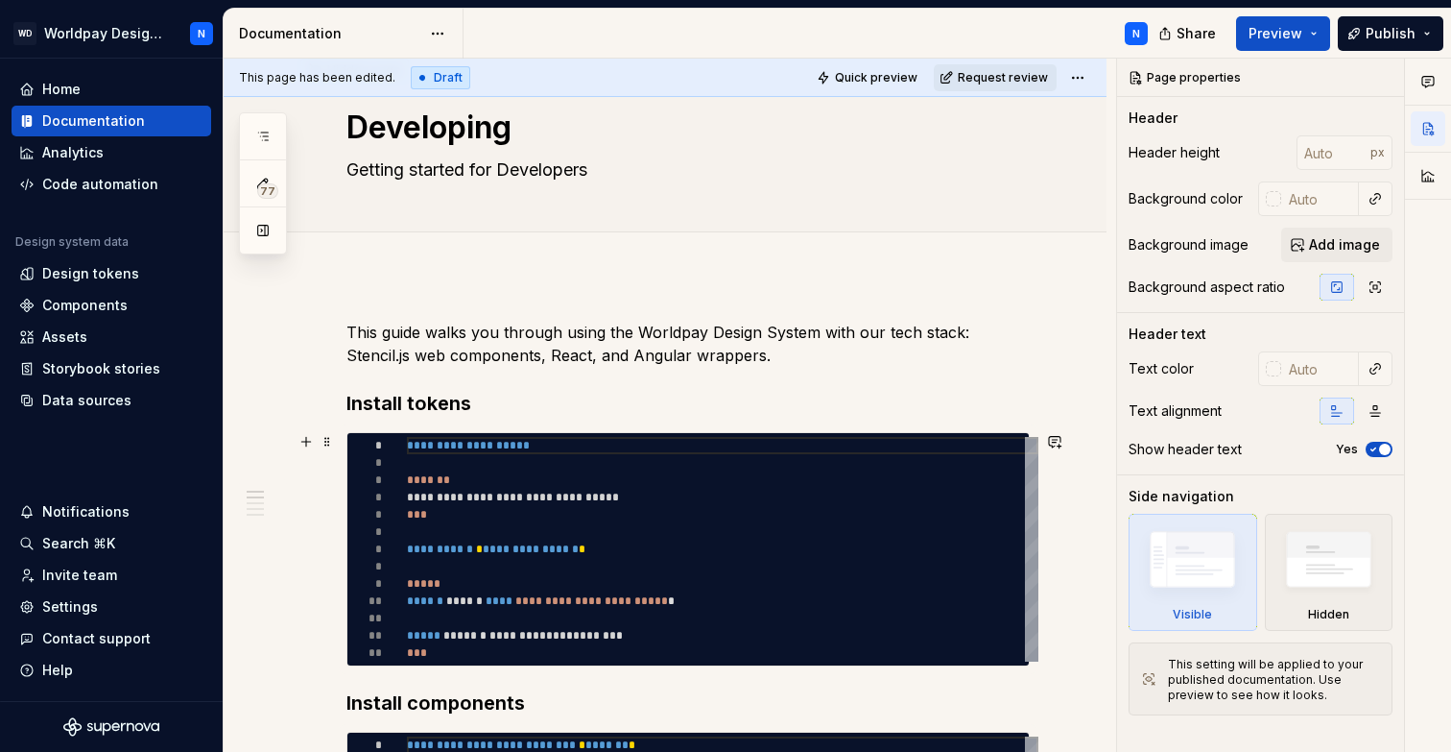
type textarea "*"
type textarea "**********"
click at [644, 453] on div "**********" at bounding box center [723, 549] width 632 height 225
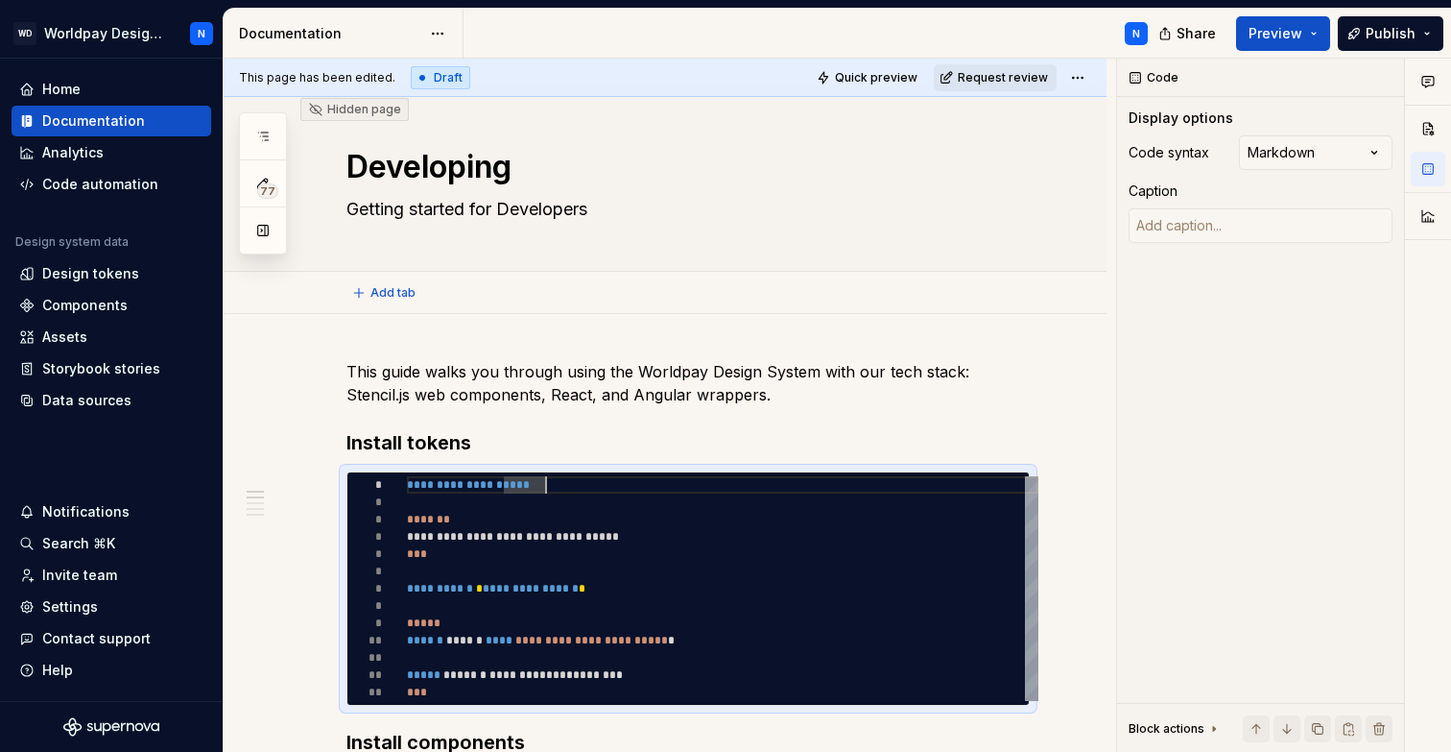
scroll to position [0, 0]
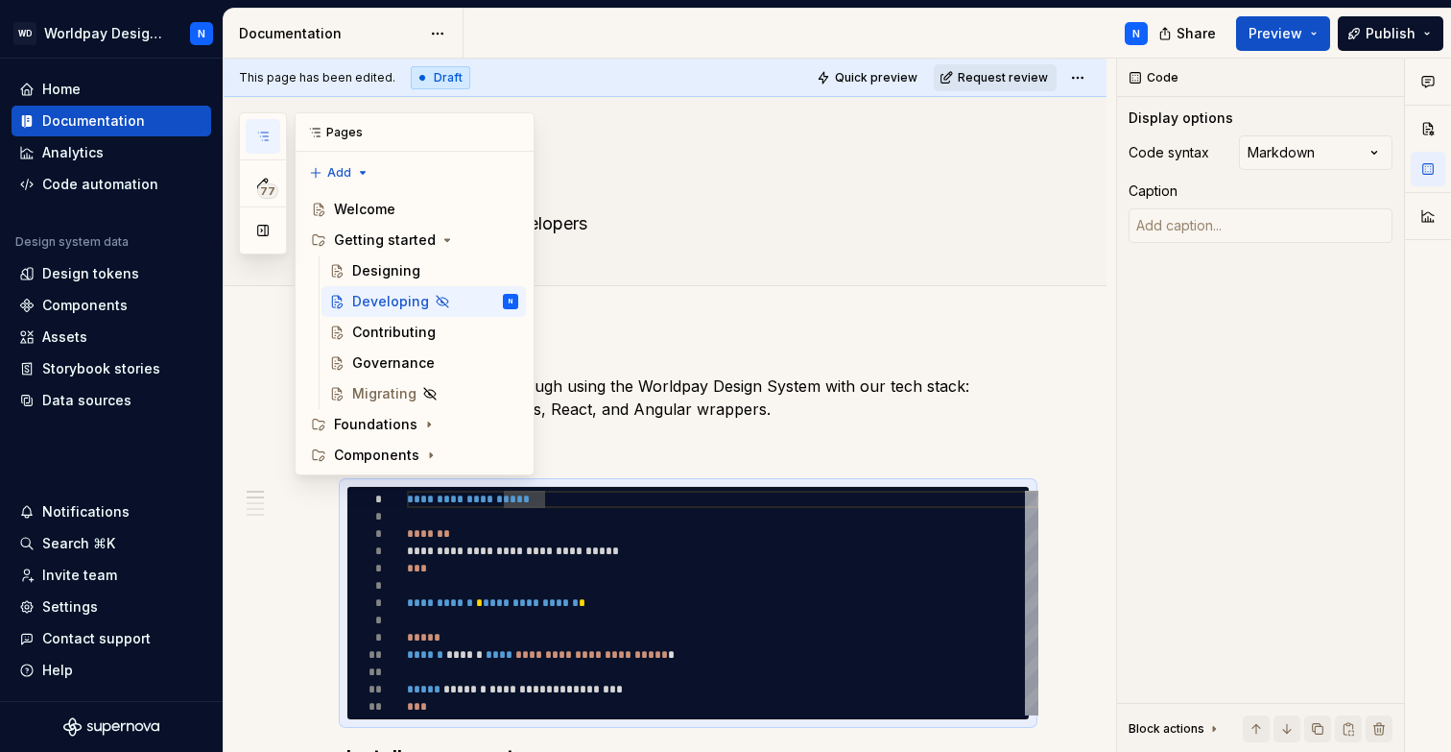
click at [262, 132] on icon "button" at bounding box center [263, 136] width 10 height 8
click at [423, 335] on div "Contributing" at bounding box center [394, 332] width 84 height 19
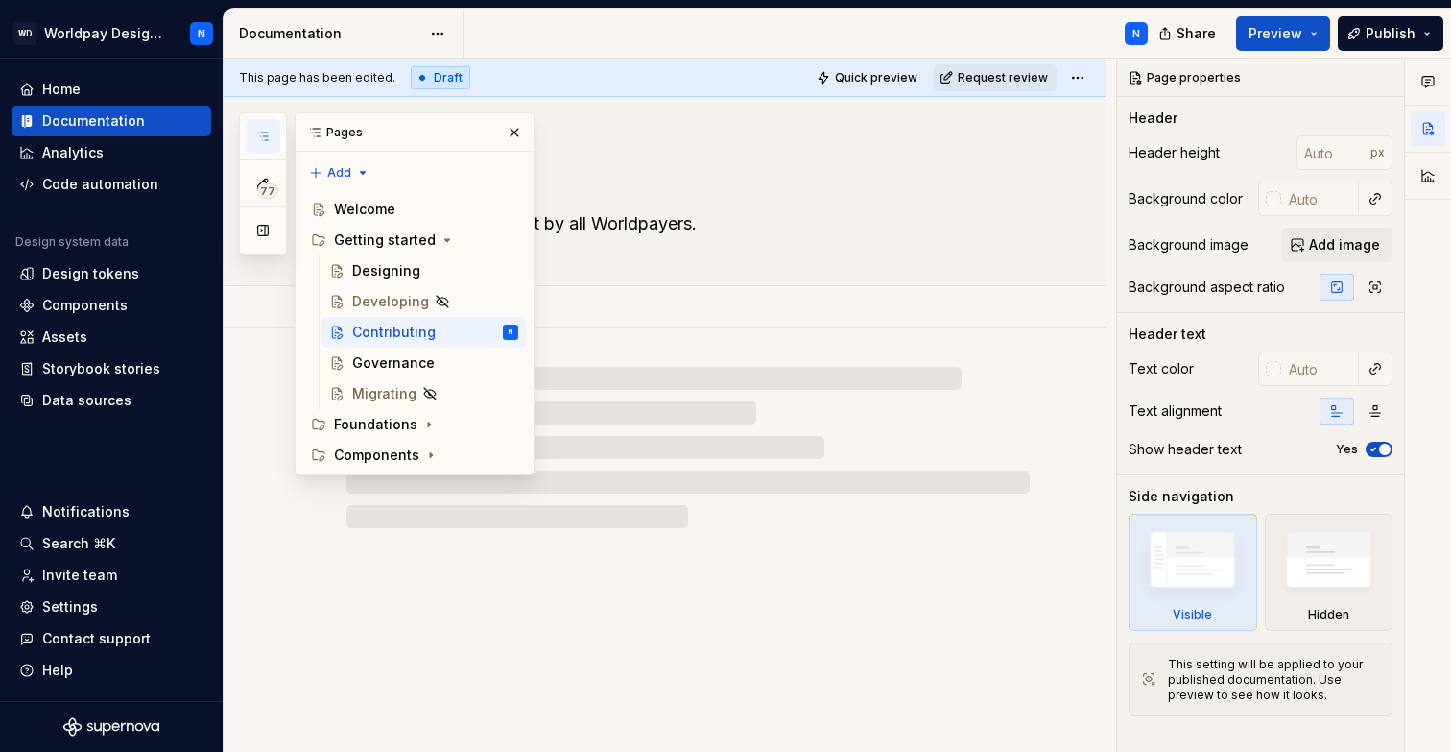
click at [1018, 214] on textarea "Designed for scale. Built by all Worldpayers." at bounding box center [684, 223] width 683 height 31
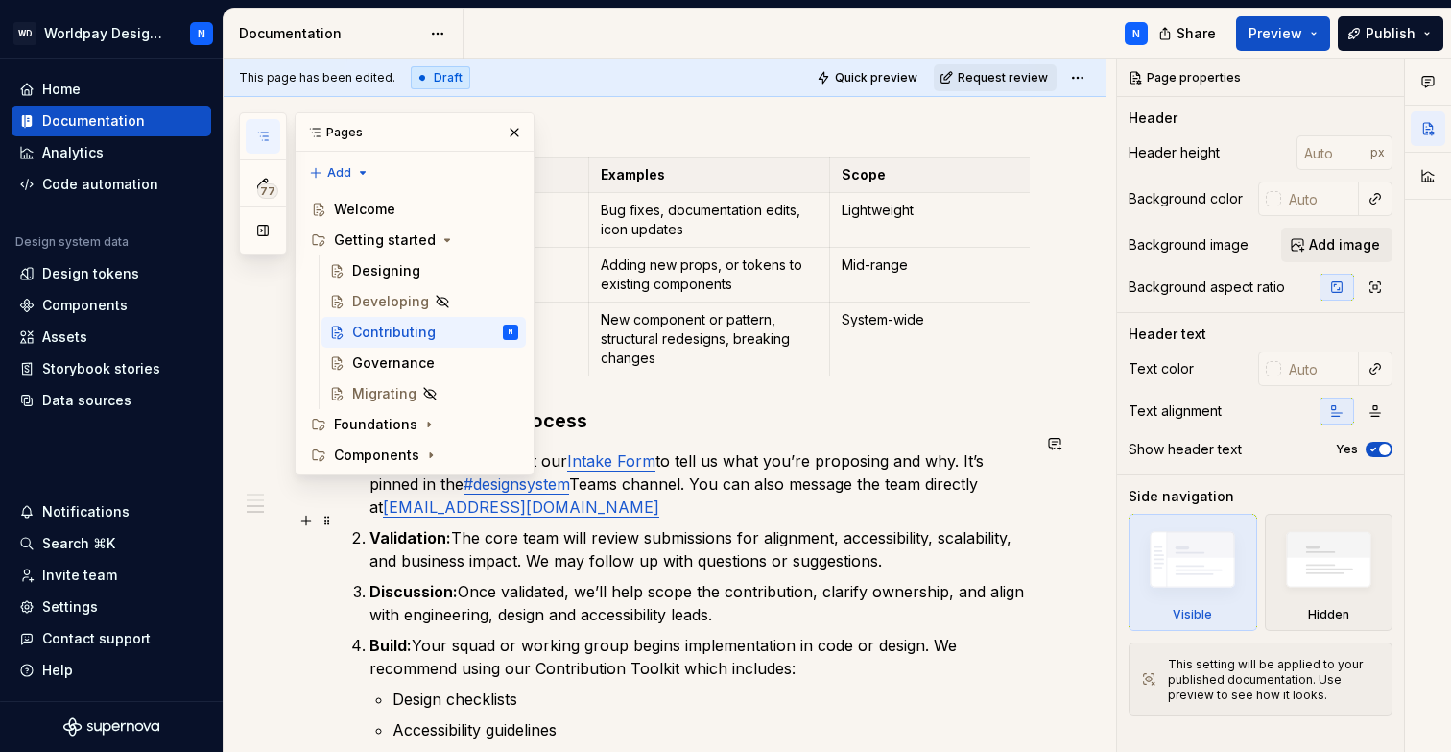
scroll to position [1286, 0]
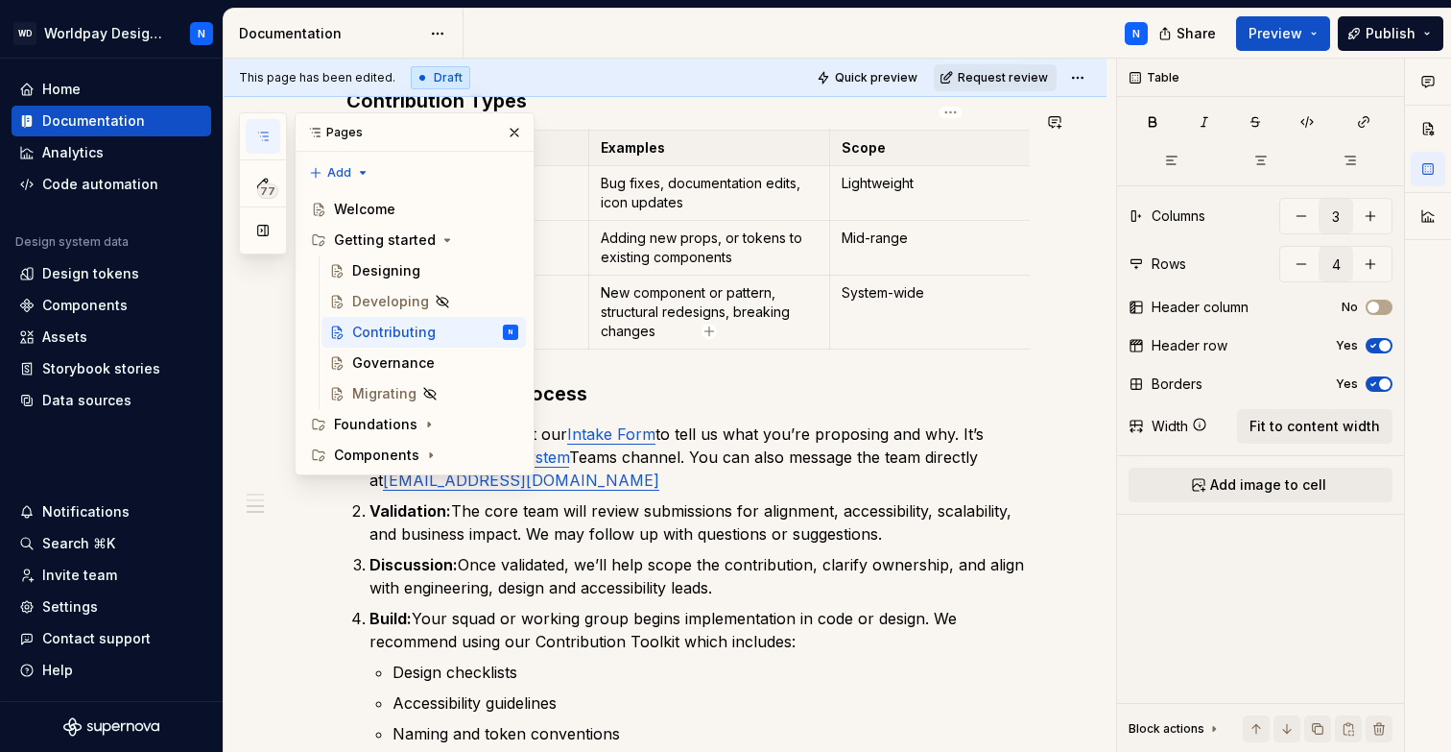
click at [1023, 328] on td "System-wide" at bounding box center [951, 312] width 242 height 74
click at [988, 335] on div "Type Examples Scope Minor Bug fixes, documentation edits, icon updates Lightwei…" at bounding box center [688, 244] width 683 height 228
click at [515, 130] on button "button" at bounding box center [514, 132] width 27 height 27
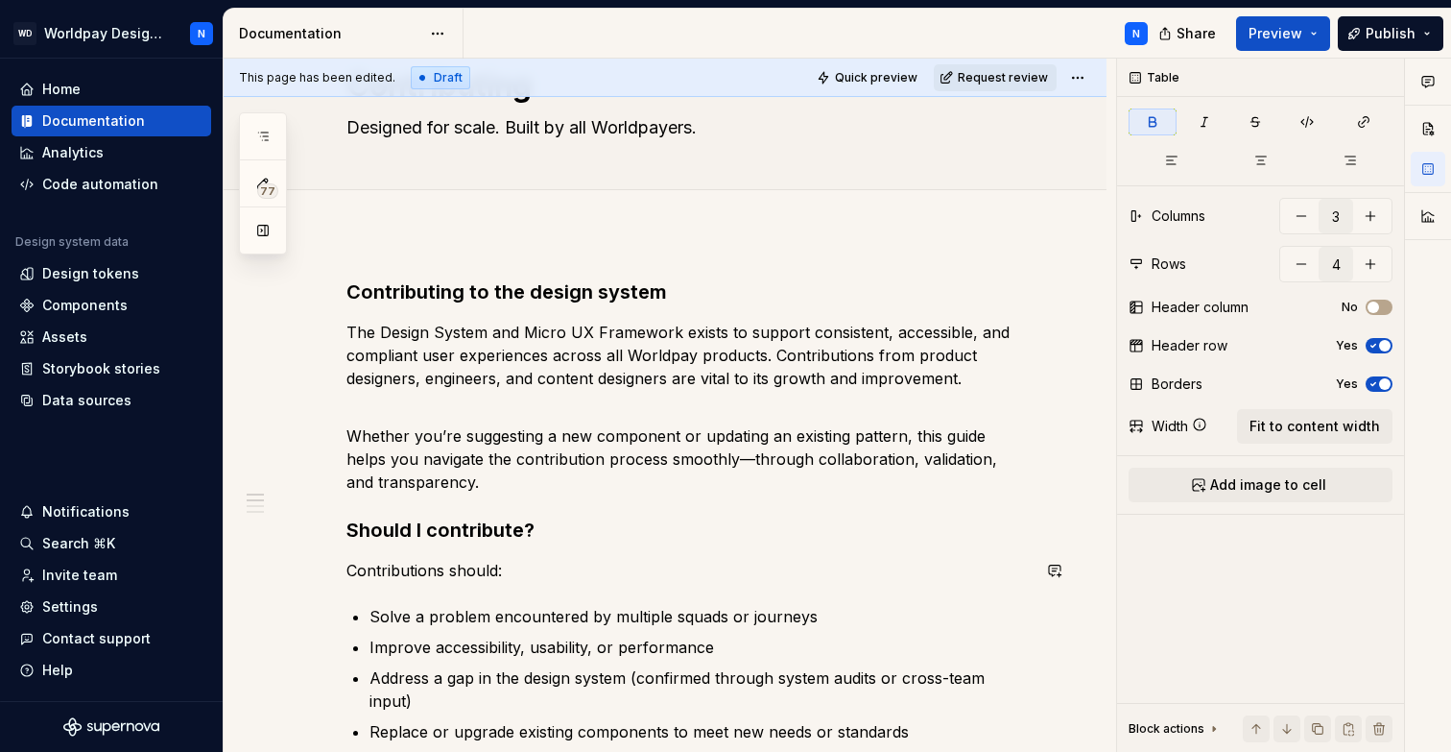
scroll to position [0, 0]
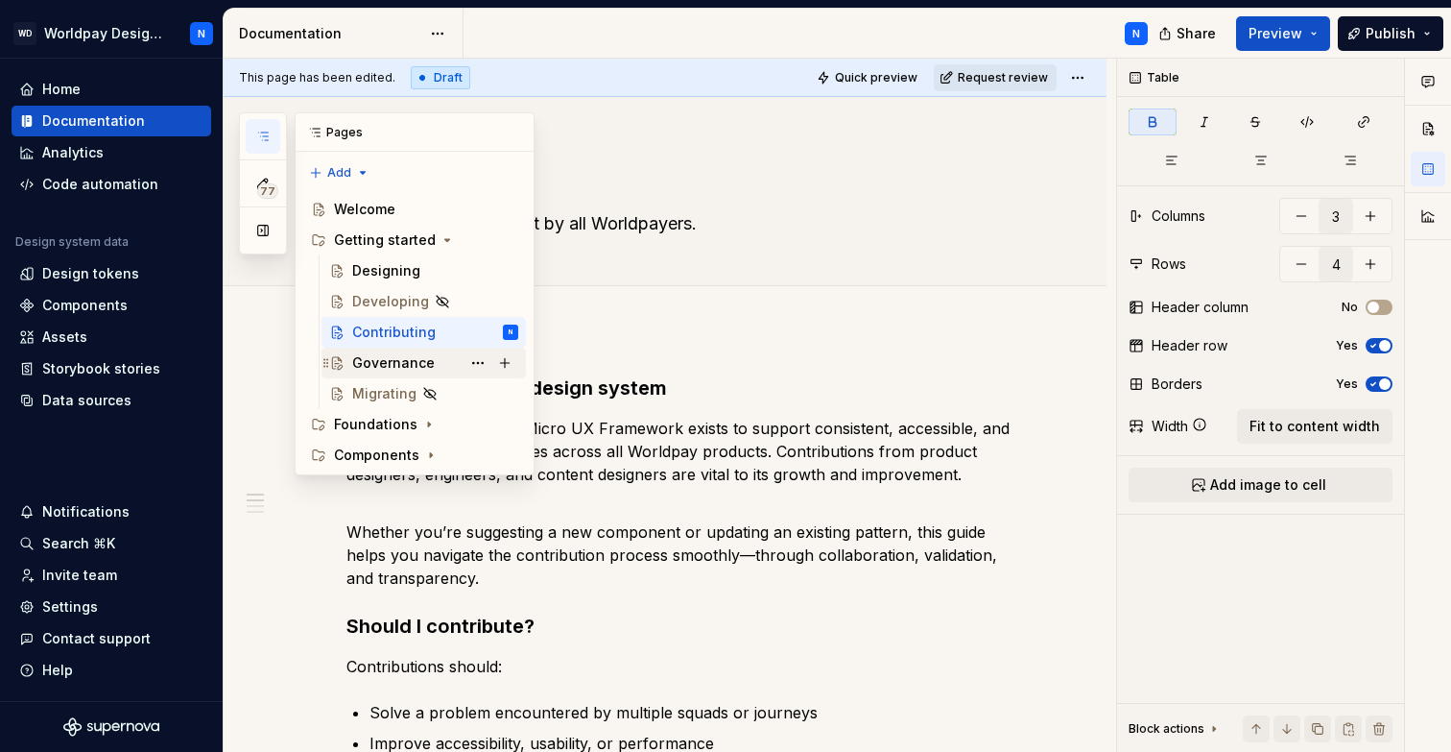
click at [425, 362] on div "Governance" at bounding box center [393, 362] width 83 height 19
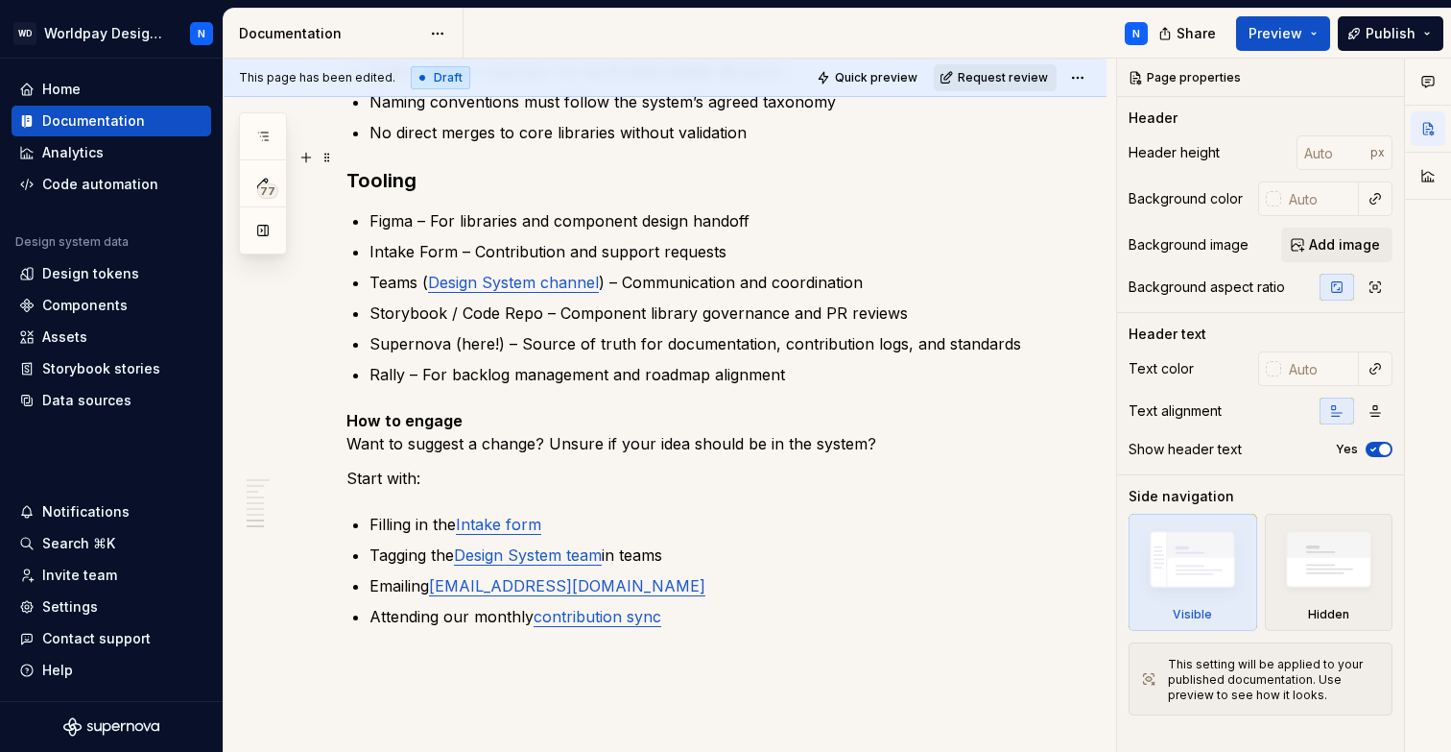
scroll to position [2856, 0]
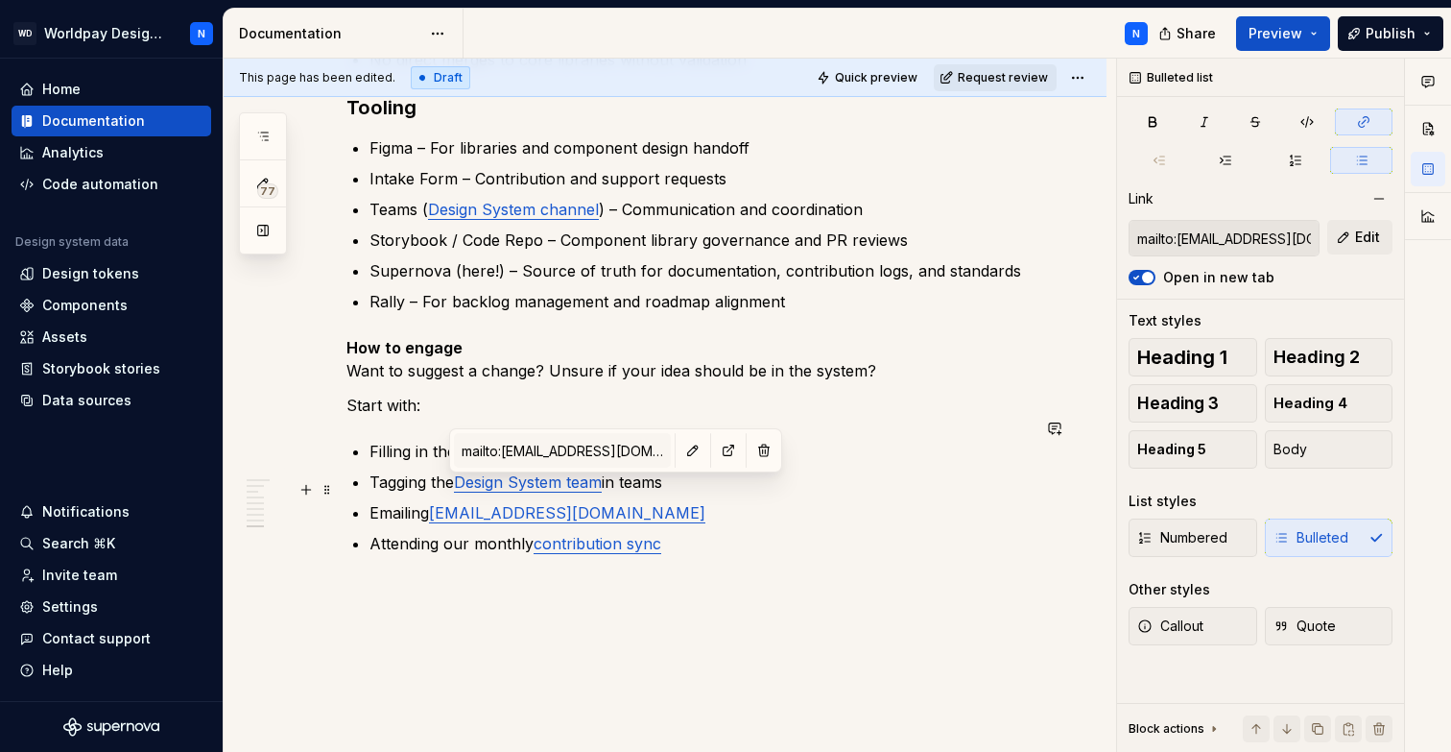
click at [588, 503] on link "[EMAIL_ADDRESS][DOMAIN_NAME]" at bounding box center [567, 512] width 276 height 19
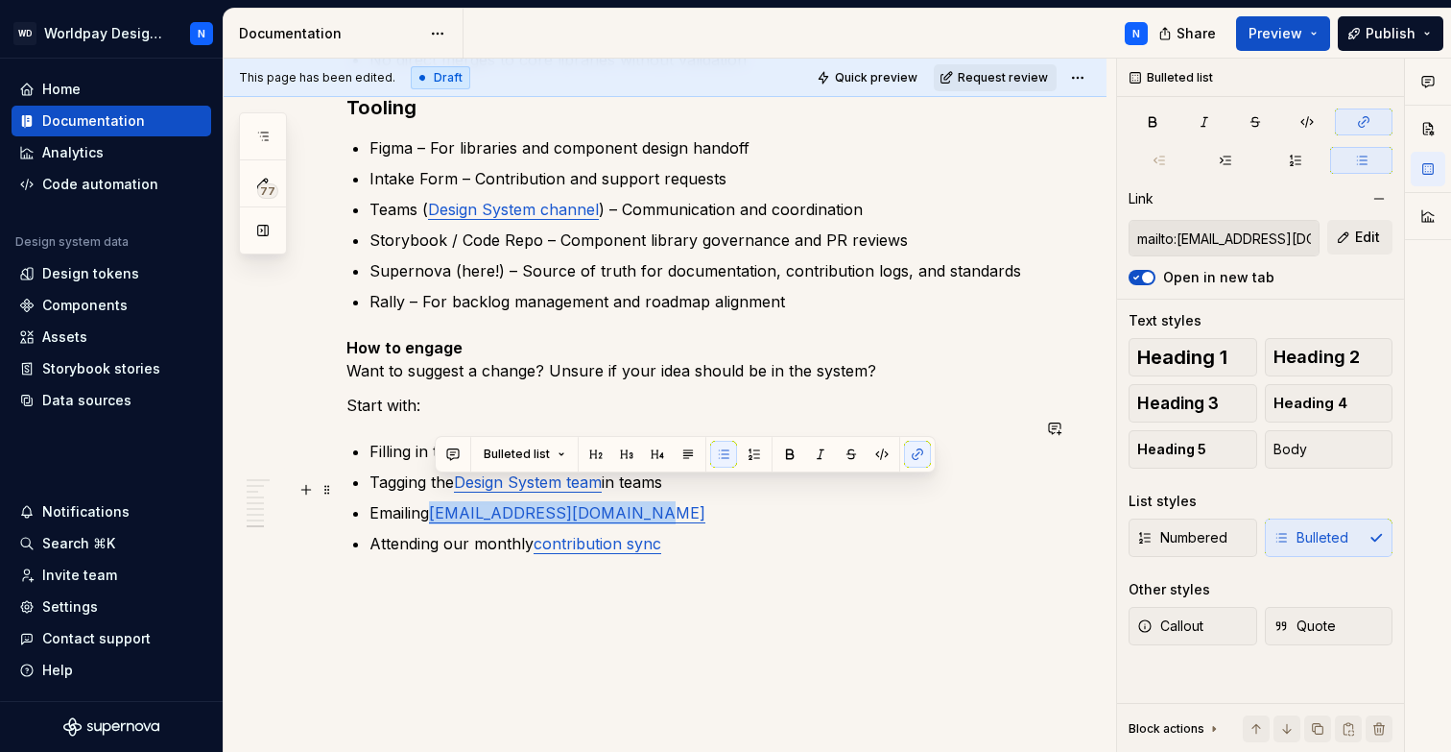
drag, startPoint x: 654, startPoint y: 492, endPoint x: 439, endPoint y: 490, distance: 215.0
click at [439, 501] on p "Emailing [EMAIL_ADDRESS][DOMAIN_NAME]" at bounding box center [700, 512] width 660 height 23
copy link "[EMAIL_ADDRESS][DOMAIN_NAME]"
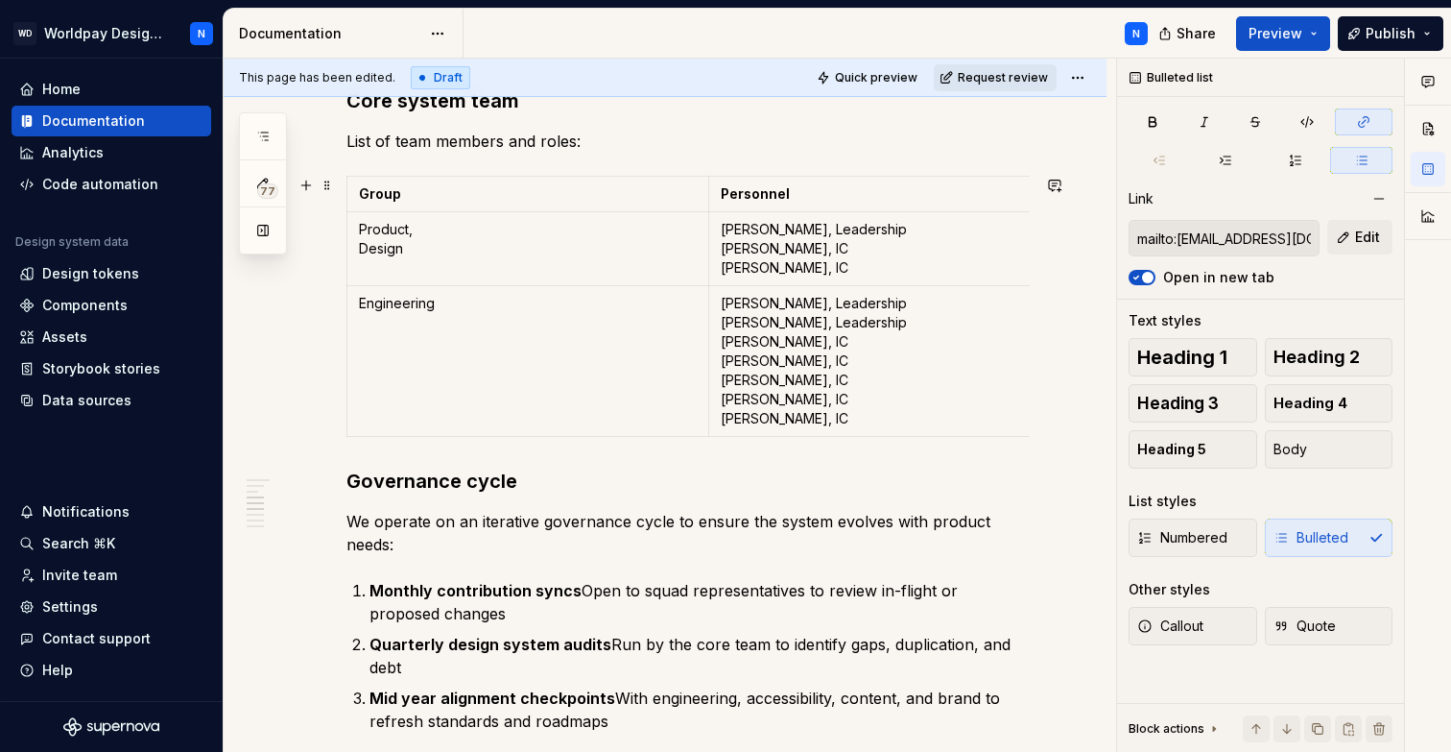
scroll to position [1304, 0]
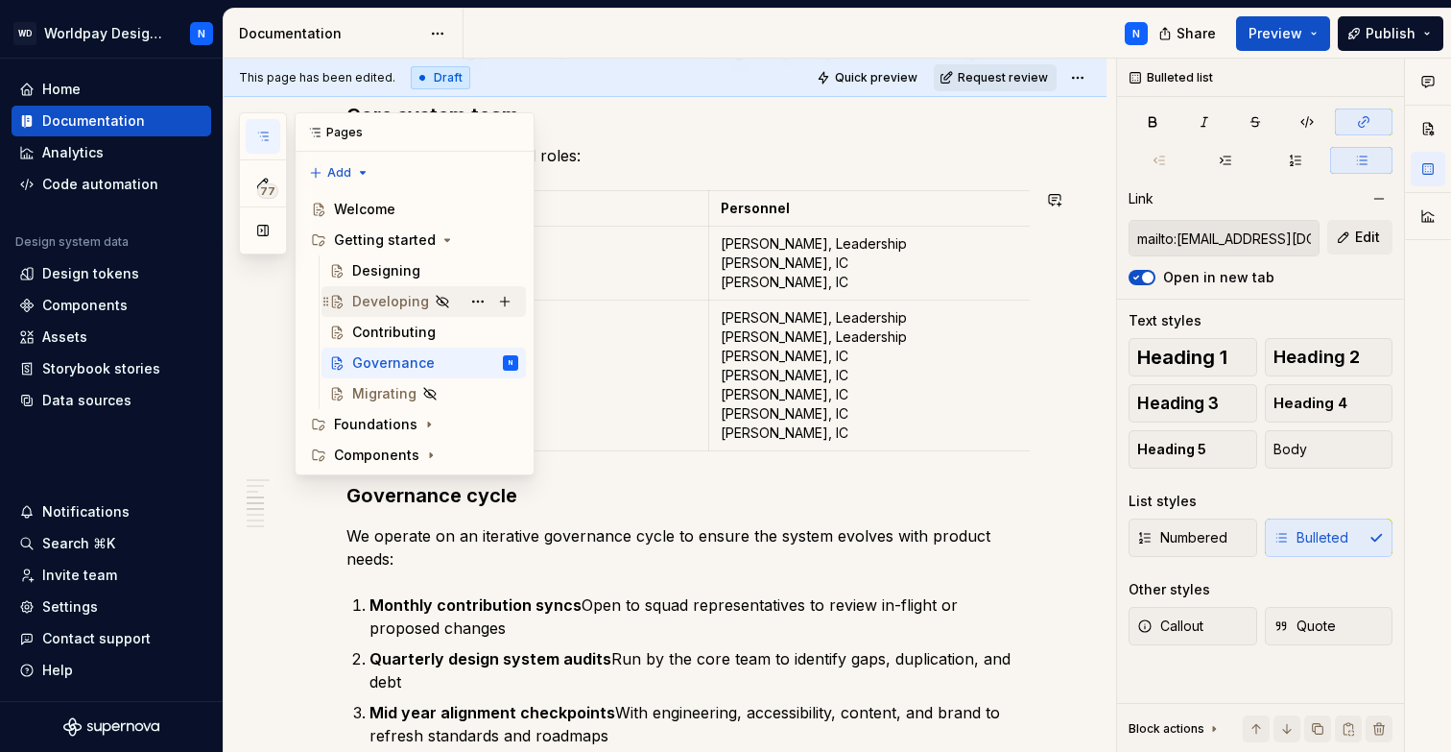
click at [379, 297] on div "Developing" at bounding box center [390, 301] width 77 height 19
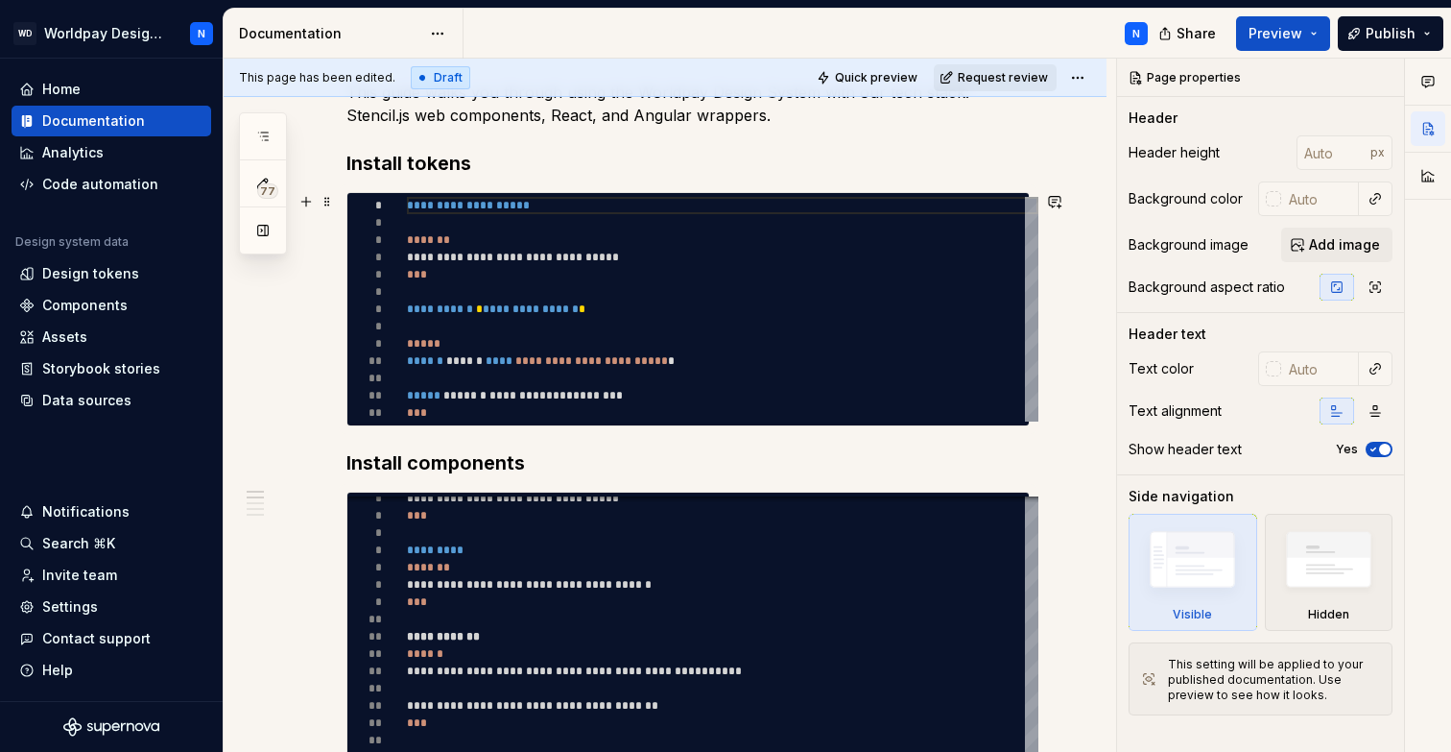
scroll to position [289, 0]
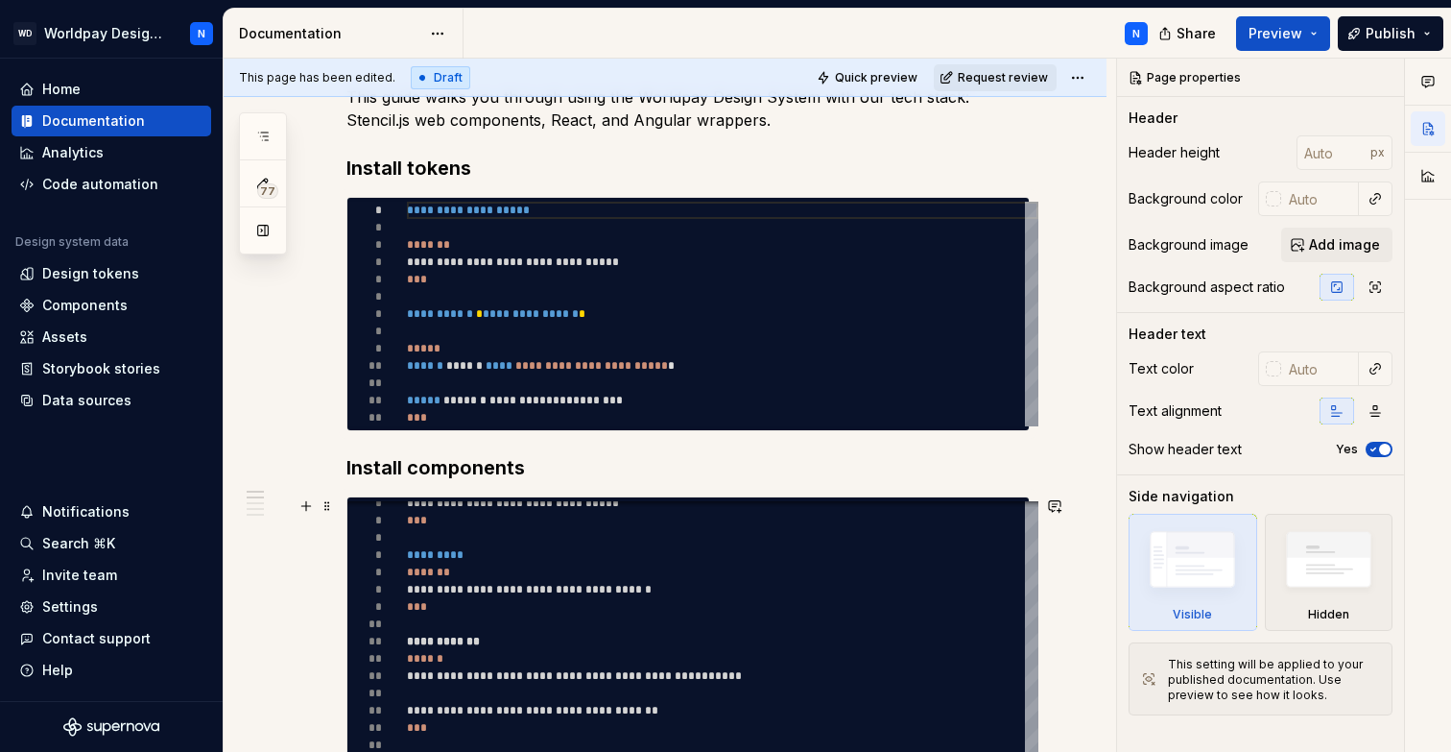
type textarea "*"
